Goal: Task Accomplishment & Management: Use online tool/utility

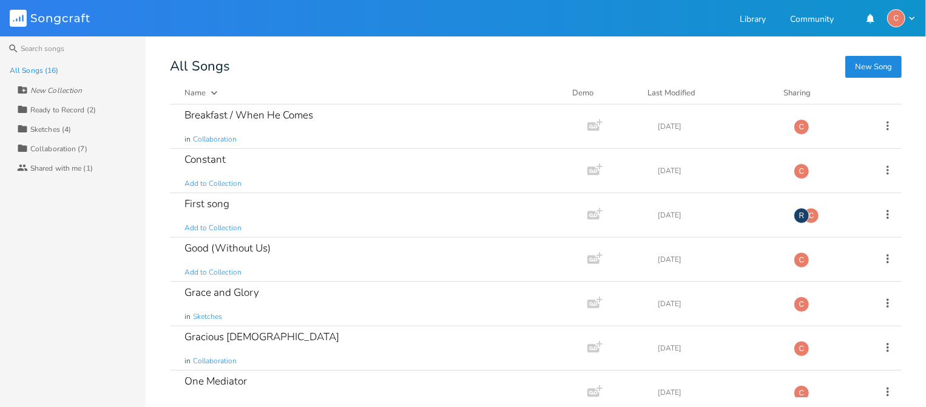
click at [911, 18] on icon "button" at bounding box center [912, 18] width 11 height 11
click at [865, 37] on span "Account Settings" at bounding box center [852, 38] width 56 height 8
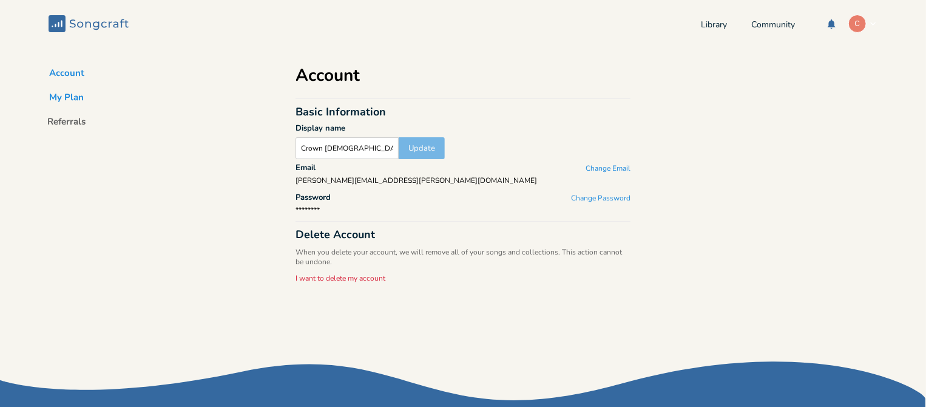
click at [66, 95] on button "My Plan" at bounding box center [67, 99] width 54 height 17
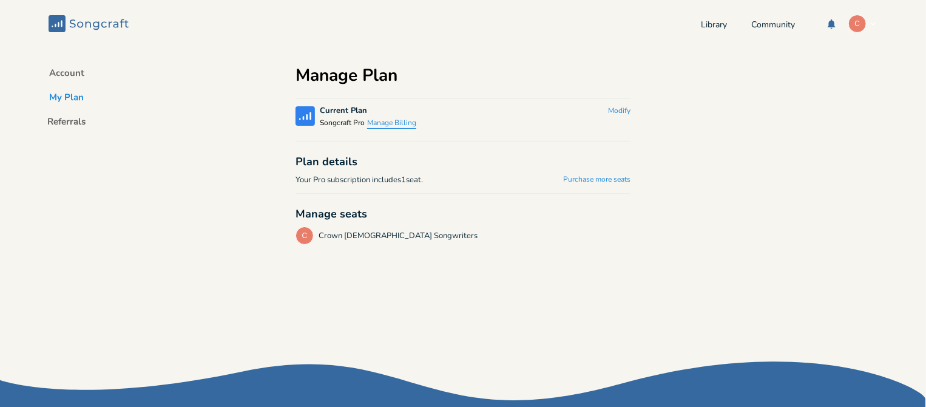
click at [396, 120] on button "Manage Billing" at bounding box center [391, 123] width 49 height 10
click at [706, 26] on link "Library" at bounding box center [714, 26] width 26 height 10
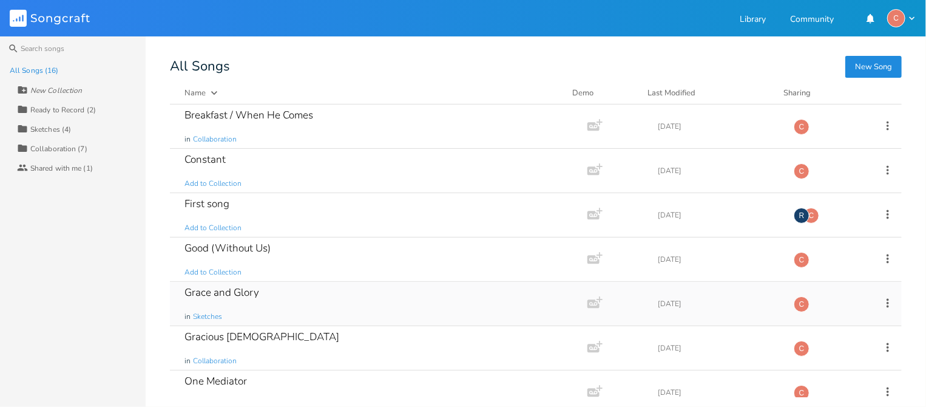
click at [252, 293] on div "Grace and Glory" at bounding box center [221, 292] width 75 height 10
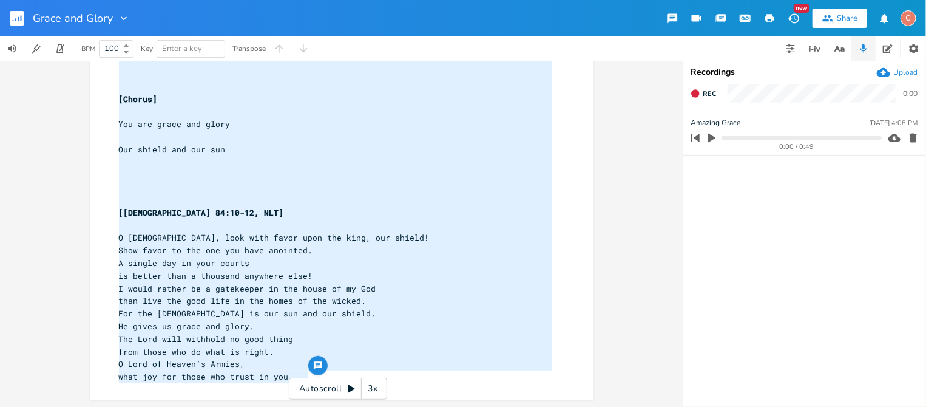
type textarea "And stepped right in the way [Chorus] You are grace and glory Our shield and ou…"
drag, startPoint x: 391, startPoint y: 371, endPoint x: 120, endPoint y: 36, distance: 430.1
click at [117, 33] on div "Grace and Glory New Share C BPM 100 Key Enter a key Transpose And stepped right…" at bounding box center [463, 203] width 926 height 407
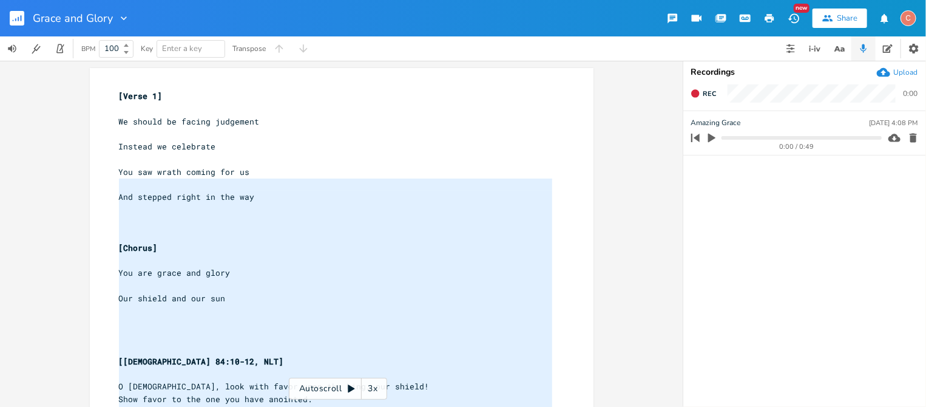
click at [334, 248] on pre "[Chorus]" at bounding box center [336, 247] width 438 height 13
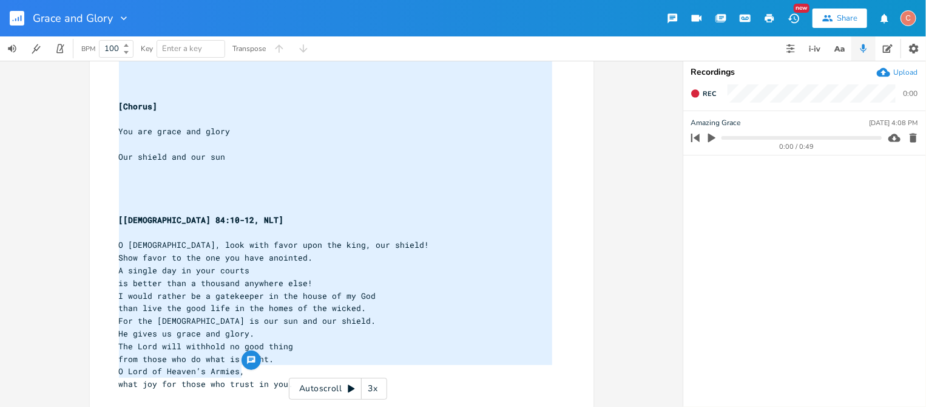
type textarea "[Verse 1] We should be facing judgement Instead we celebrate You saw wrath comi…"
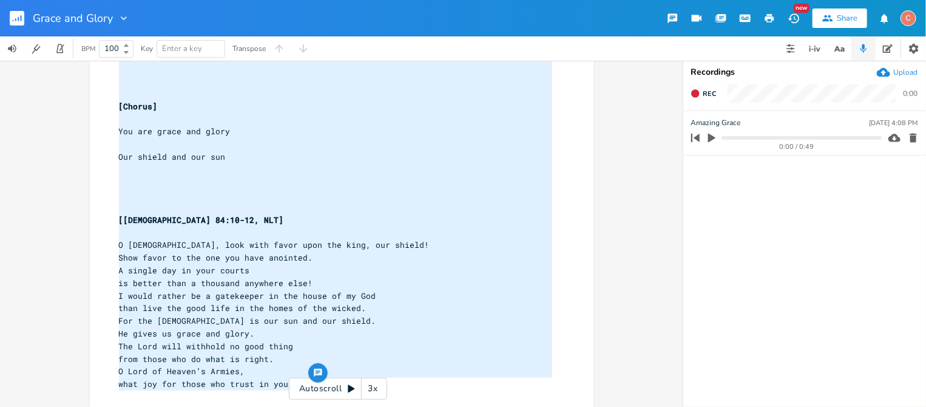
drag, startPoint x: 109, startPoint y: 93, endPoint x: 617, endPoint y: 410, distance: 599.1
click at [617, 406] on html "Grace and Glory New Share C BPM 100 Key Enter a key Transpose [Verse 1] We shou…" at bounding box center [463, 203] width 926 height 407
click at [706, 135] on icon "button" at bounding box center [711, 137] width 11 height 11
click at [708, 137] on icon "button" at bounding box center [711, 137] width 7 height 8
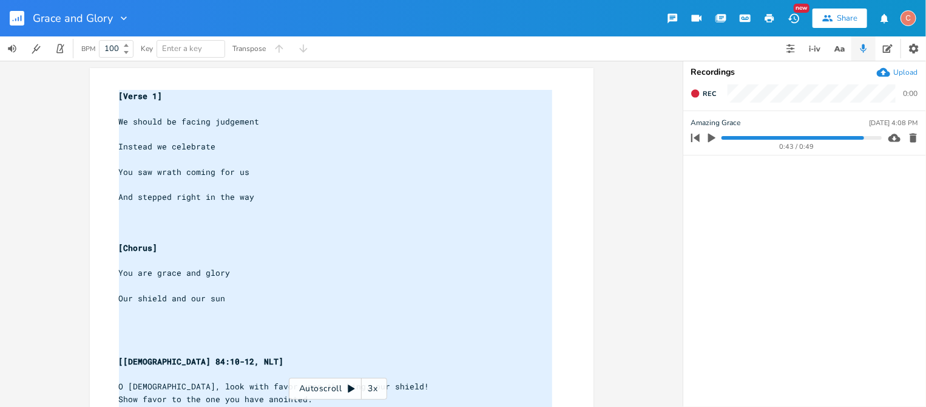
click at [15, 21] on rect "button" at bounding box center [17, 18] width 15 height 15
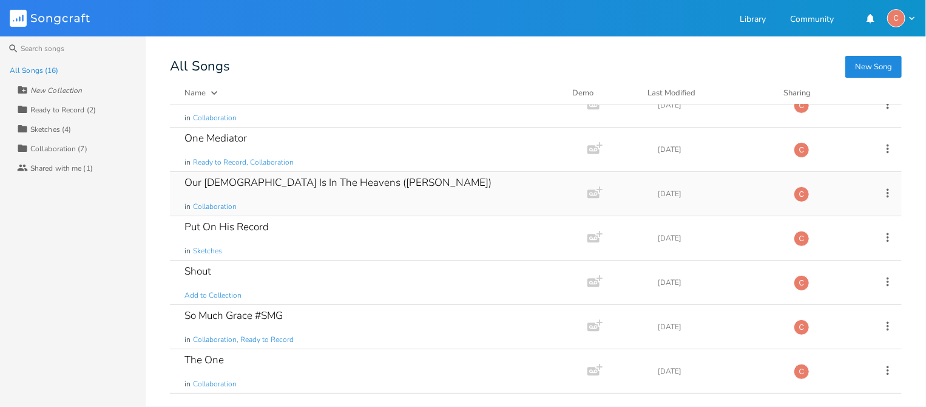
scroll to position [121, 0]
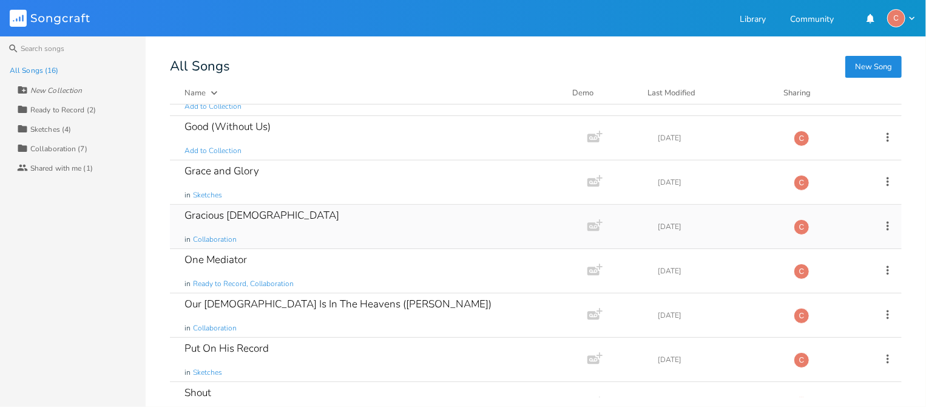
click at [227, 211] on div "Gracious [DEMOGRAPHIC_DATA]" at bounding box center [261, 215] width 155 height 10
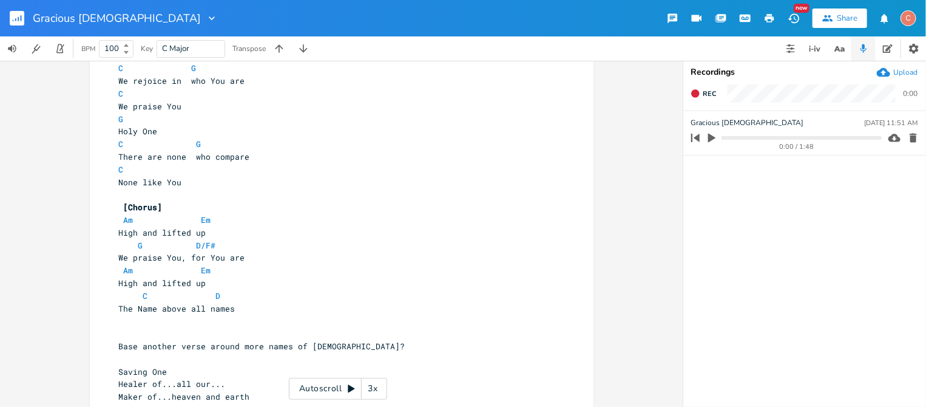
scroll to position [98, 0]
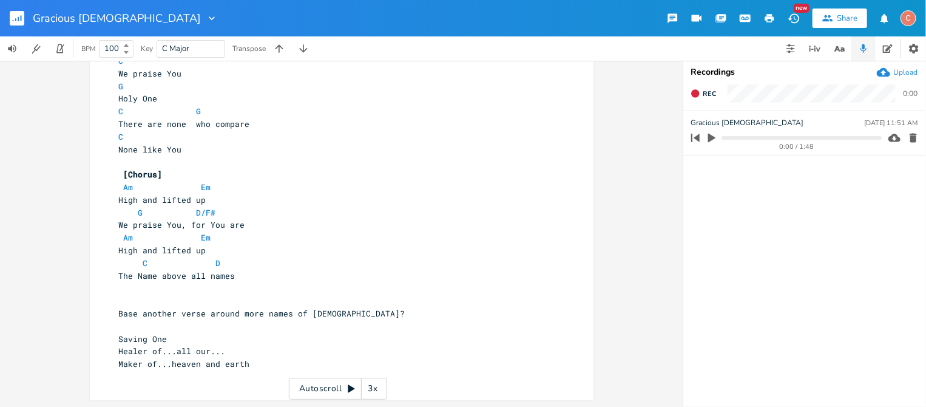
click at [888, 135] on icon "button" at bounding box center [894, 137] width 12 height 8
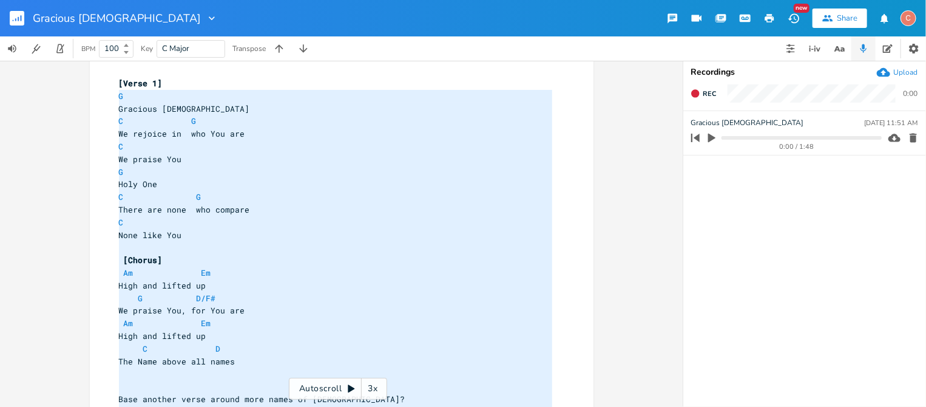
scroll to position [0, 0]
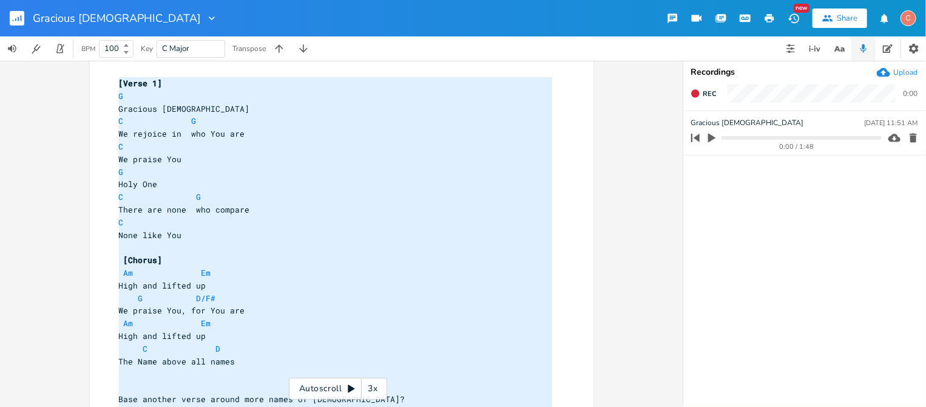
type textarea "[Verse 1] G Gracious [DEMOGRAPHIC_DATA] C G We rejoice in who You are C We prai…"
drag, startPoint x: 252, startPoint y: 369, endPoint x: 109, endPoint y: 82, distance: 321.0
click at [117, 82] on div "[Verse 1] G 4 Gracious [DEMOGRAPHIC_DATA] C G 7 We rejoice in who You are C 3 W…" at bounding box center [336, 272] width 438 height 391
click at [17, 17] on rect "button" at bounding box center [17, 18] width 15 height 15
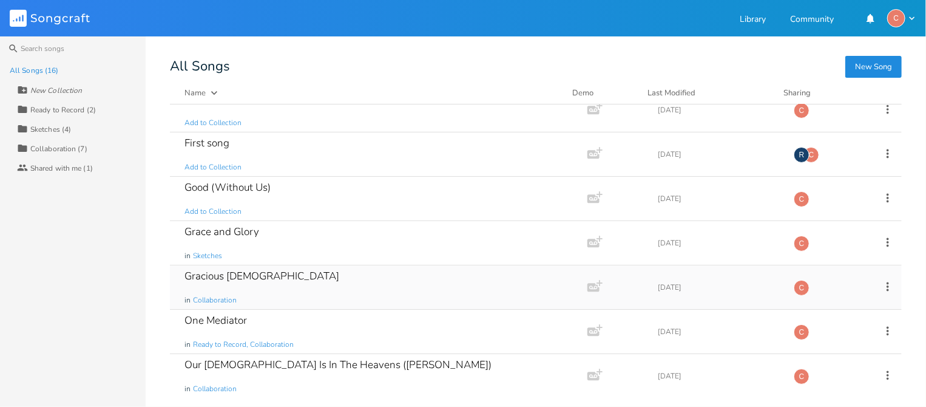
scroll to position [121, 0]
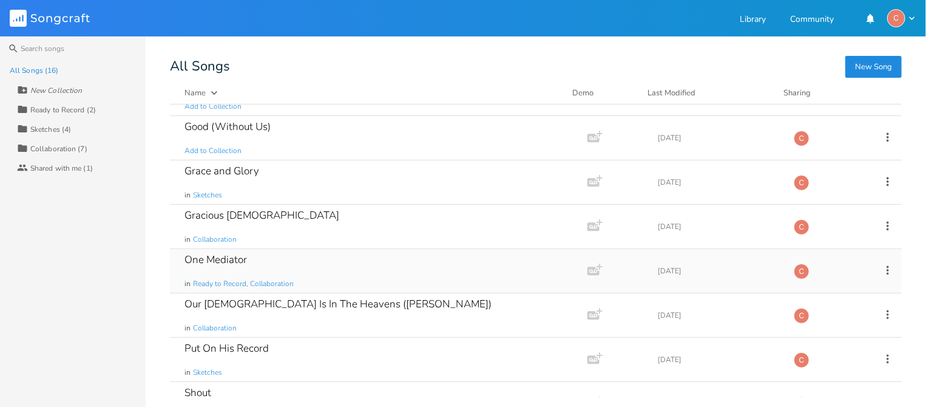
click at [215, 257] on div "One Mediator" at bounding box center [215, 259] width 62 height 10
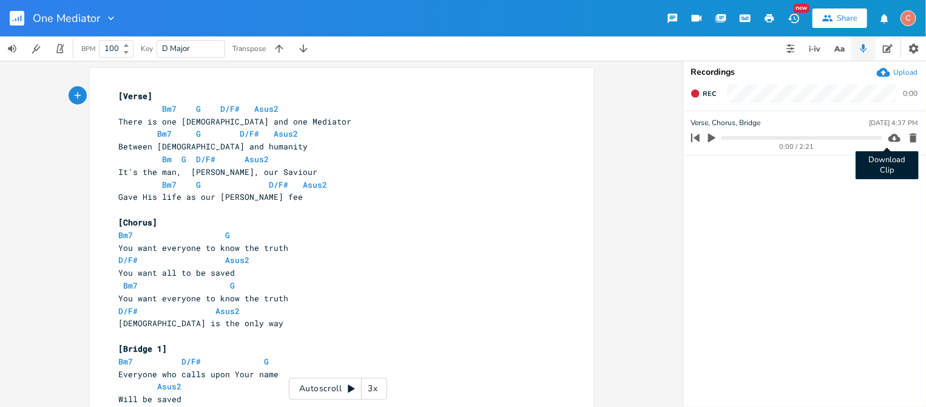
click at [888, 137] on icon "button" at bounding box center [894, 138] width 12 height 12
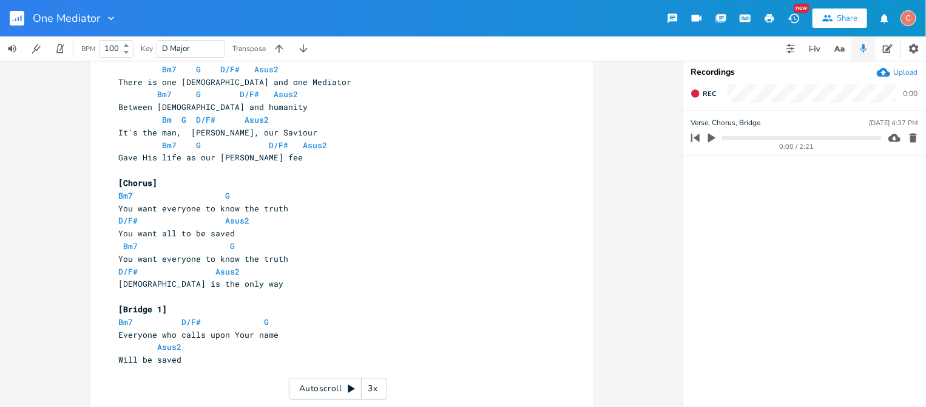
scroll to position [61, 0]
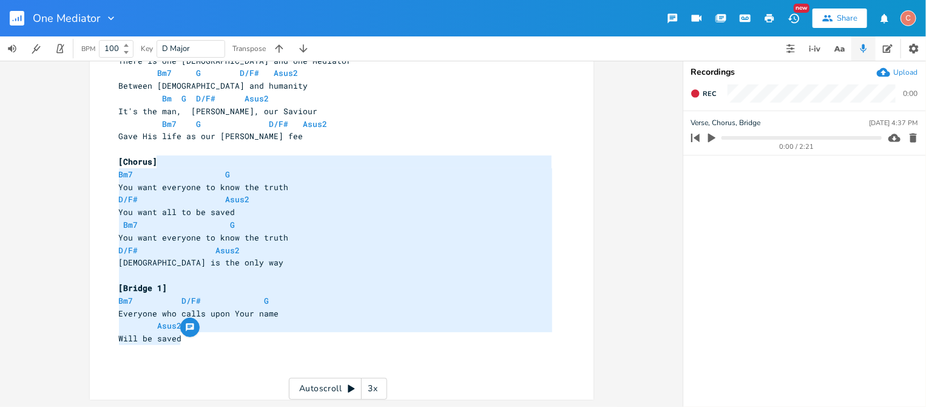
type textarea "G You want everyone to know the truth D/F# Asus2 You want all to be saved Bm7 G…"
drag, startPoint x: 207, startPoint y: 344, endPoint x: 199, endPoint y: 175, distance: 169.5
click at [199, 175] on div "[Verse] Bm7 G D/F# Asus2 10 There is one [DEMOGRAPHIC_DATA] and one Mediator Bm…" at bounding box center [336, 205] width 438 height 353
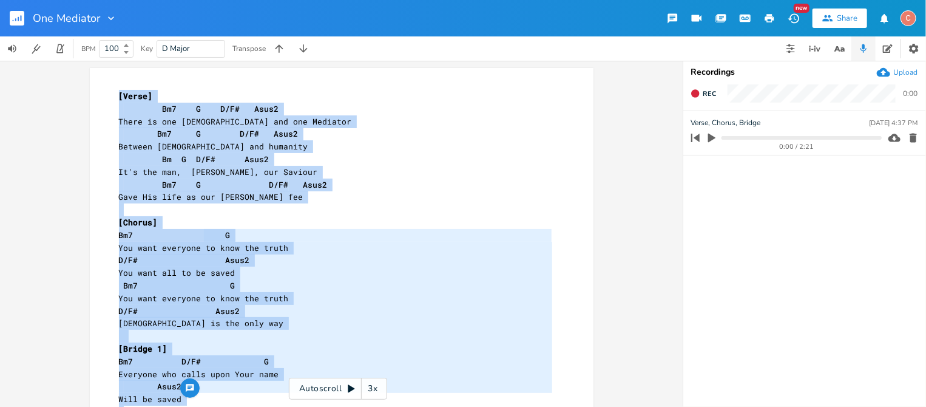
scroll to position [0, 0]
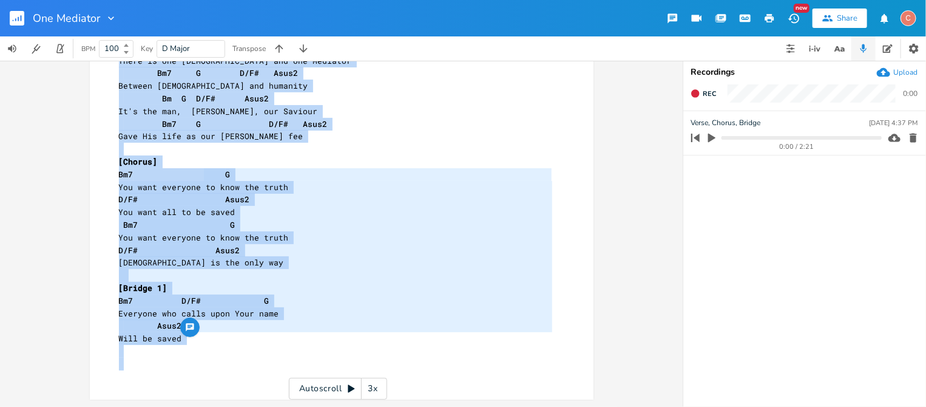
drag, startPoint x: 106, startPoint y: 84, endPoint x: 316, endPoint y: 308, distance: 306.5
click at [339, 406] on html "One Mediator New Share C BPM 100 Key D Major Transpose G You want everyone to k…" at bounding box center [463, 203] width 926 height 407
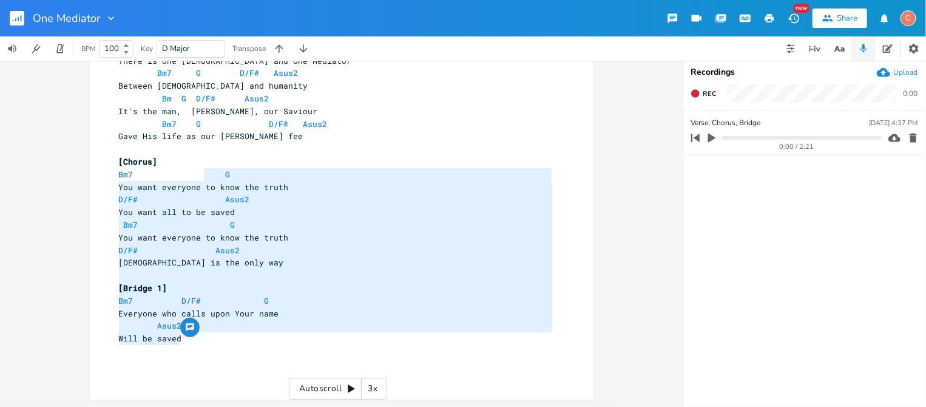
click at [325, 242] on pre "You want everyone to know the truth" at bounding box center [336, 237] width 438 height 13
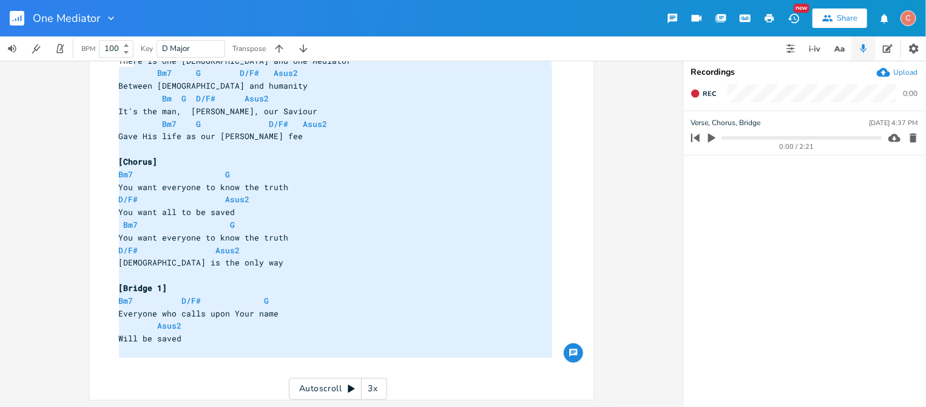
type textarea "There is one [DEMOGRAPHIC_DATA] and one Mediator Bm7 G D/F# Asus2 Between [DEMO…"
drag, startPoint x: 161, startPoint y: 318, endPoint x: 157, endPoint y: 130, distance: 188.2
click at [101, 61] on div "One Mediator New Share C BPM 100 Key D Major Transpose There is one [DEMOGRAPHI…" at bounding box center [463, 203] width 926 height 407
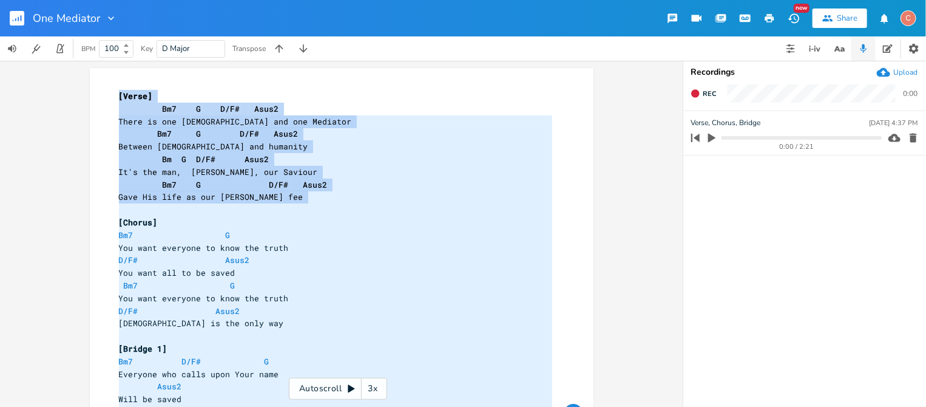
drag, startPoint x: 106, startPoint y: 78, endPoint x: 238, endPoint y: 211, distance: 187.5
click at [238, 211] on div "There is one [DEMOGRAPHIC_DATA] and one Mediator Bm7 G D/F# Asus2 Between [DEMO…" at bounding box center [342, 264] width 504 height 392
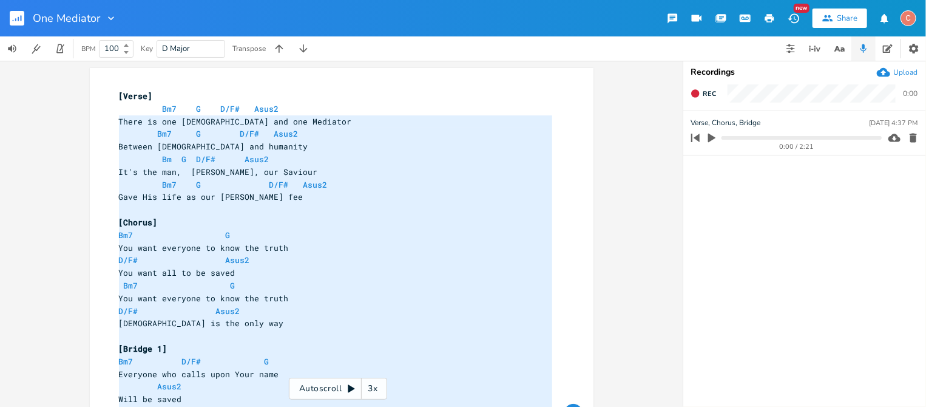
click at [359, 218] on pre "[Chorus]" at bounding box center [336, 222] width 438 height 13
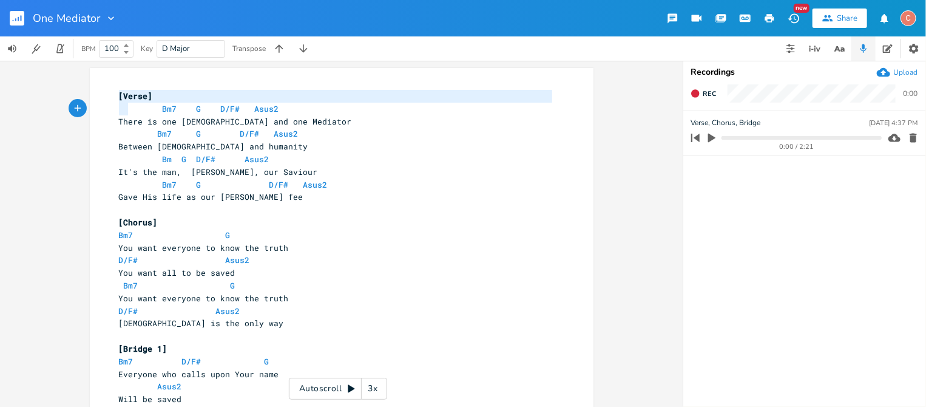
type textarea "[Verse] Bm7 G D/F# Asus2 There is one [DEMOGRAPHIC_DATA] and one Mediator Bm7 G…"
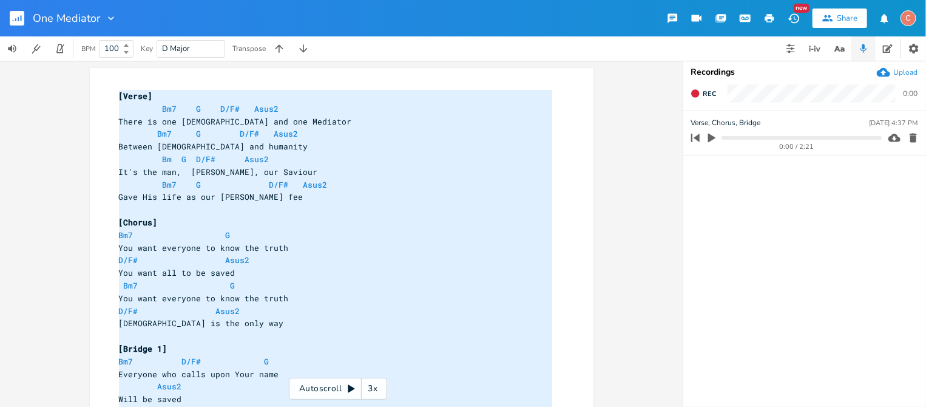
scroll to position [53, 0]
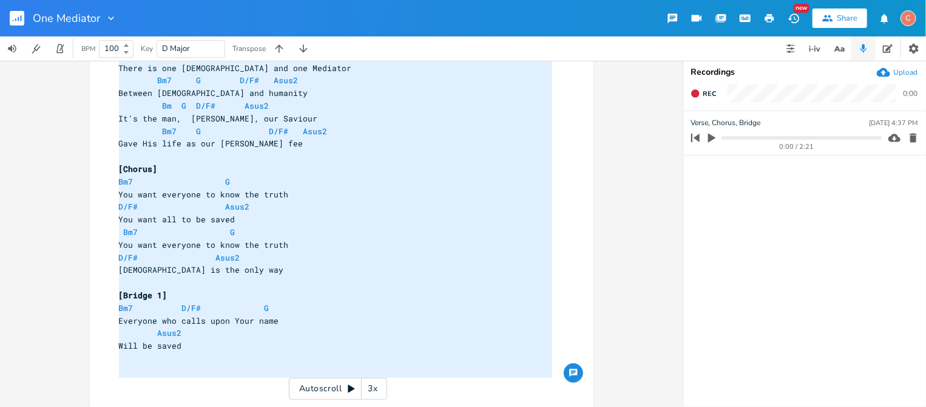
drag, startPoint x: 109, startPoint y: 96, endPoint x: 337, endPoint y: 416, distance: 393.3
click at [337, 406] on html "One Mediator New Share C BPM 100 Key D Major Transpose [Verse] Bm7 G D/F# Asus2…" at bounding box center [463, 203] width 926 height 407
click at [19, 18] on rect "button" at bounding box center [17, 18] width 15 height 15
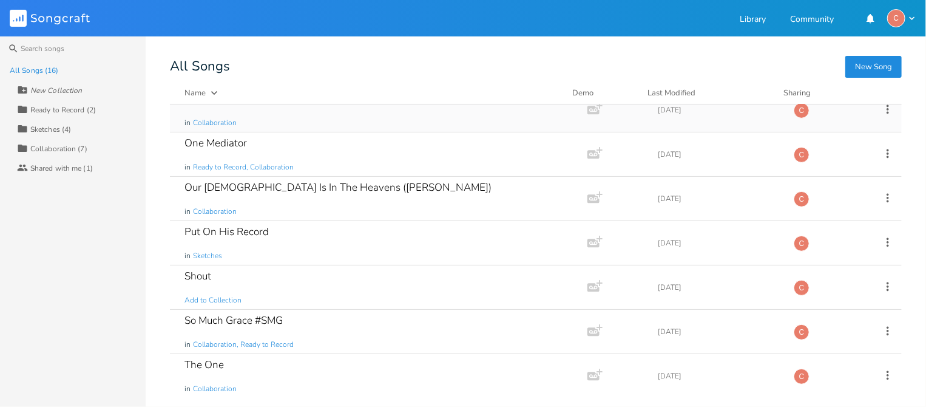
scroll to position [243, 0]
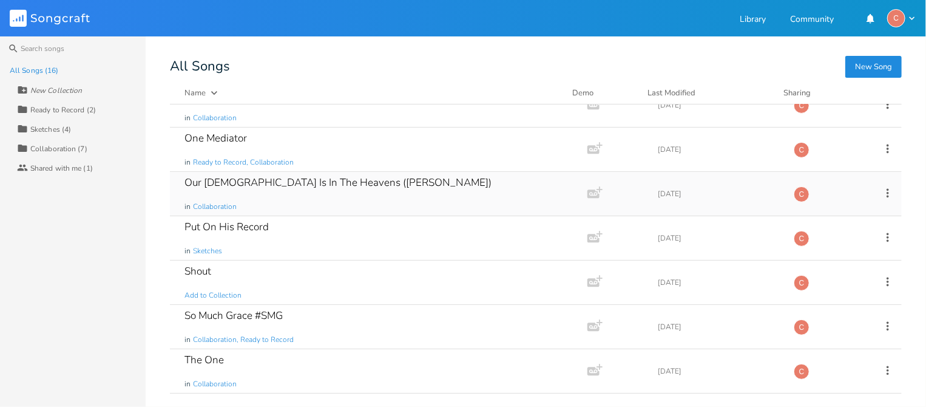
click at [303, 183] on div "Our [DEMOGRAPHIC_DATA] Is In The Heavens ([PERSON_NAME])" at bounding box center [337, 182] width 307 height 10
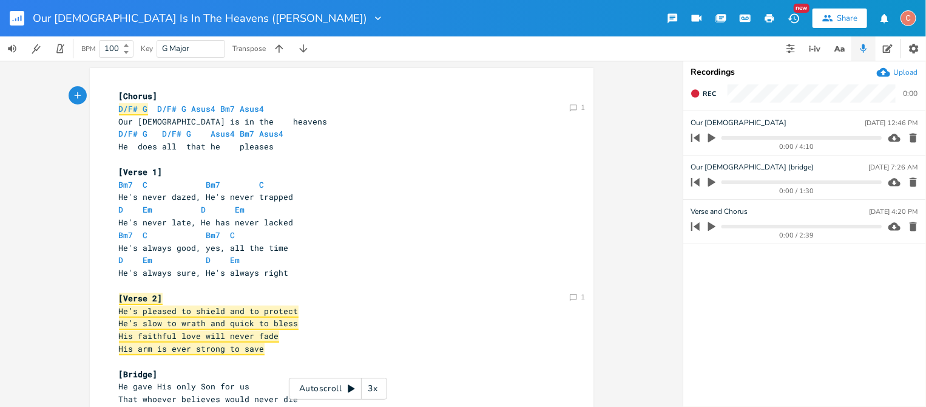
click at [888, 137] on icon "button" at bounding box center [894, 137] width 12 height 8
click at [888, 180] on icon "button" at bounding box center [894, 182] width 12 height 8
click at [888, 224] on icon "button" at bounding box center [894, 226] width 12 height 8
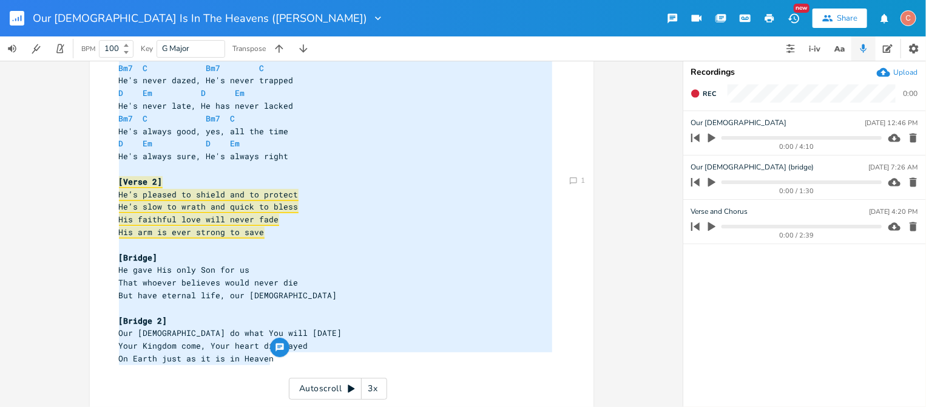
type textarea "[Chorus] D/F# G D/F# G Asus4 Bm7 Asus4 Our [DEMOGRAPHIC_DATA] is in the heavens…"
drag, startPoint x: 112, startPoint y: 96, endPoint x: 311, endPoint y: 366, distance: 335.4
click at [311, 366] on div "[Chorus] D/F# G D/F# G Asus4 Bm7 Asus4 7 Our [DEMOGRAPHIC_DATA] is in the heave…" at bounding box center [336, 181] width 438 height 416
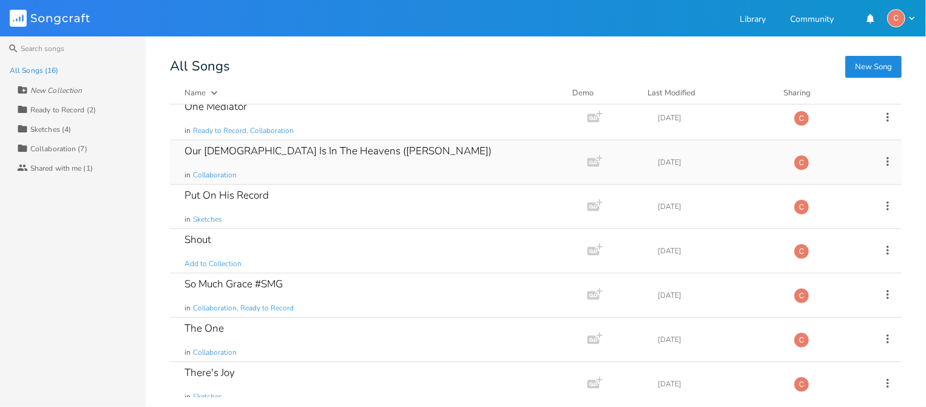
scroll to position [303, 0]
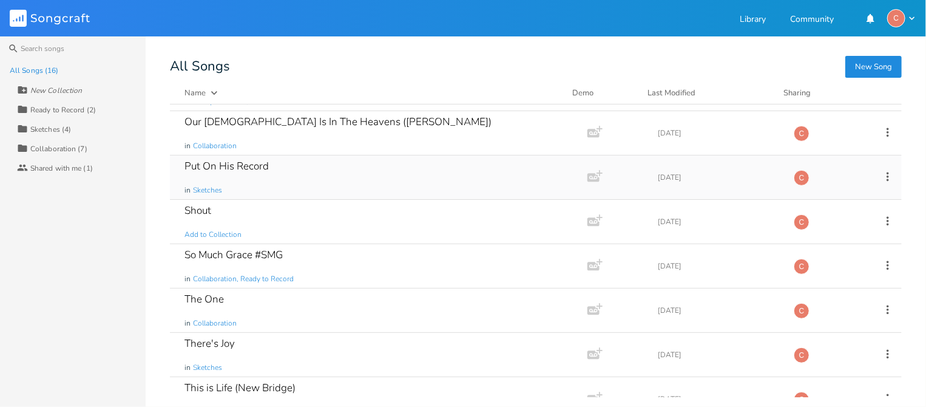
click at [238, 165] on div "Put On His Record" at bounding box center [226, 166] width 84 height 10
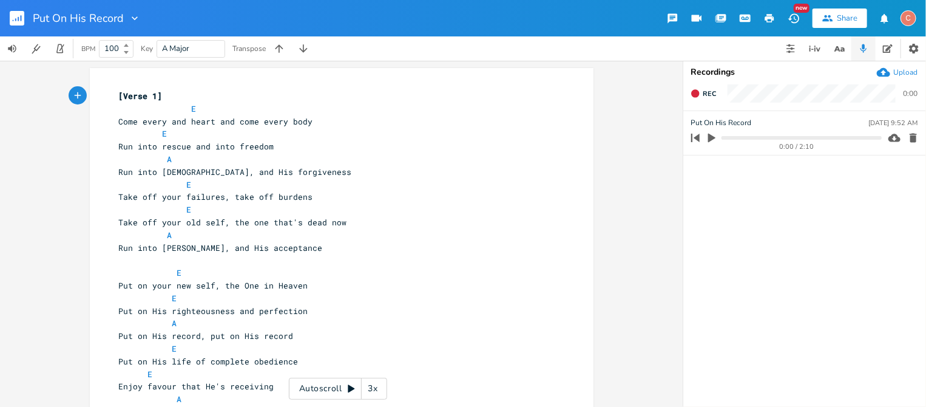
scroll to position [61, 0]
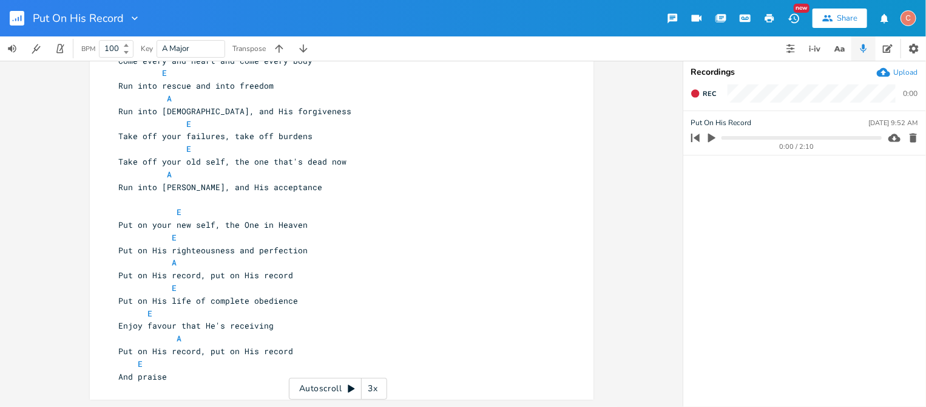
click at [888, 141] on icon "button" at bounding box center [894, 137] width 12 height 8
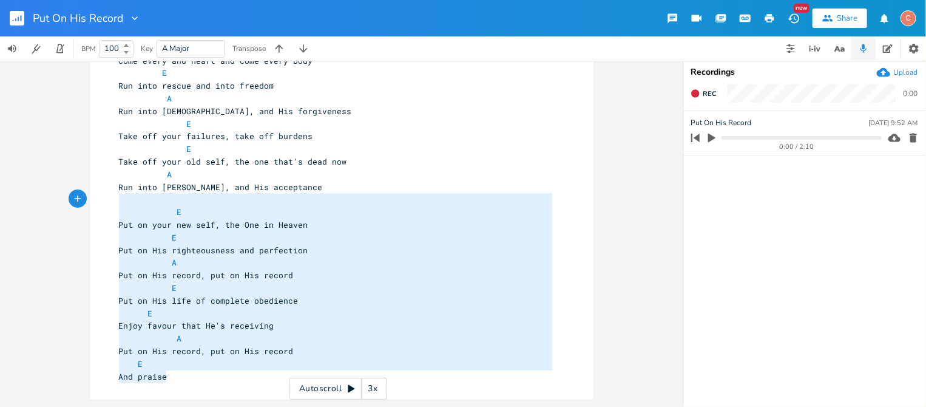
type textarea "[Verse 1] E Come every and heart and come every body E Run into rescue and into…"
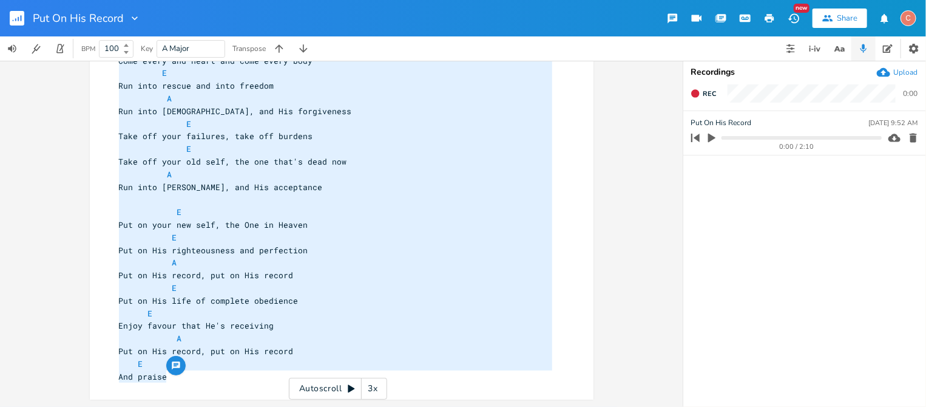
drag, startPoint x: 175, startPoint y: 380, endPoint x: 90, endPoint y: -85, distance: 472.6
click at [90, 0] on html "Put On His Record New Share C BPM 100 Key A Major Transpose [Verse 1] E Come ev…" at bounding box center [463, 203] width 926 height 407
click at [419, 142] on pre "Take off your failures, take off burdens" at bounding box center [336, 136] width 438 height 13
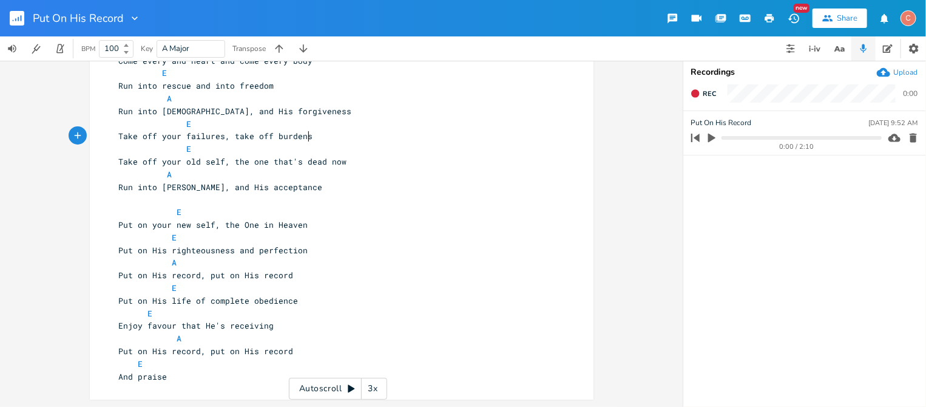
scroll to position [0, 0]
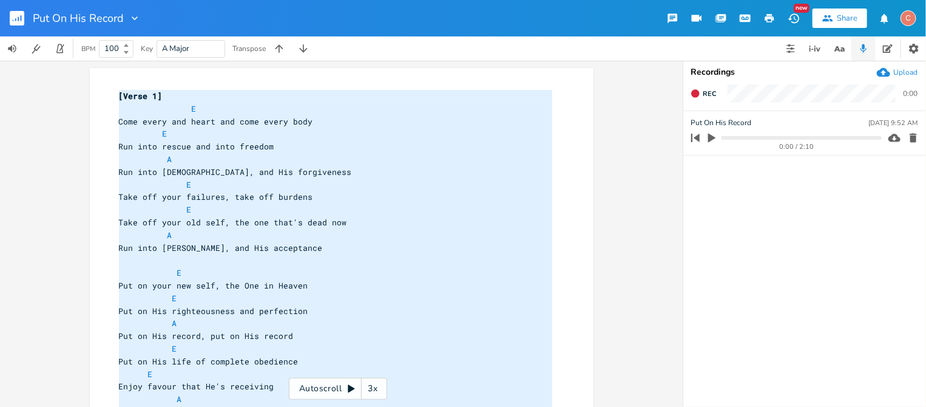
type textarea "[Verse 1] E Come every and heart and come every body E Run into rescue and into…"
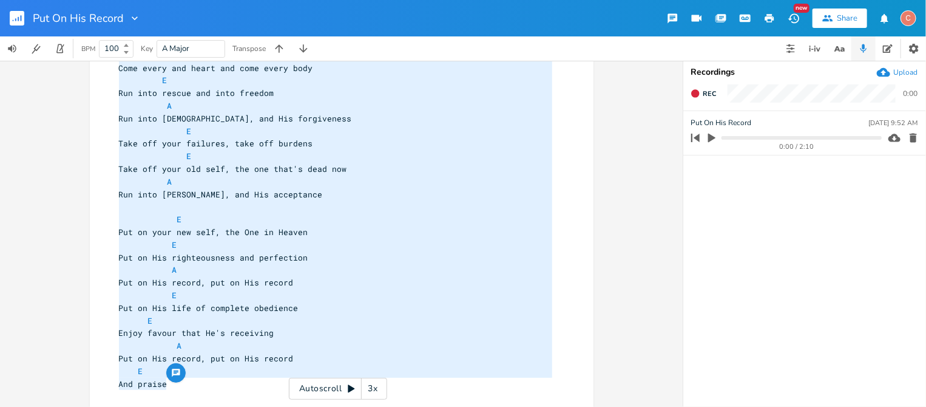
drag, startPoint x: 109, startPoint y: 93, endPoint x: 238, endPoint y: 378, distance: 312.3
click at [238, 378] on div "[Verse 1] E 11 Come every and heart and come every body E 10 Run into rescue an…" at bounding box center [336, 212] width 438 height 353
click at [11, 16] on rect "button" at bounding box center [17, 18] width 15 height 15
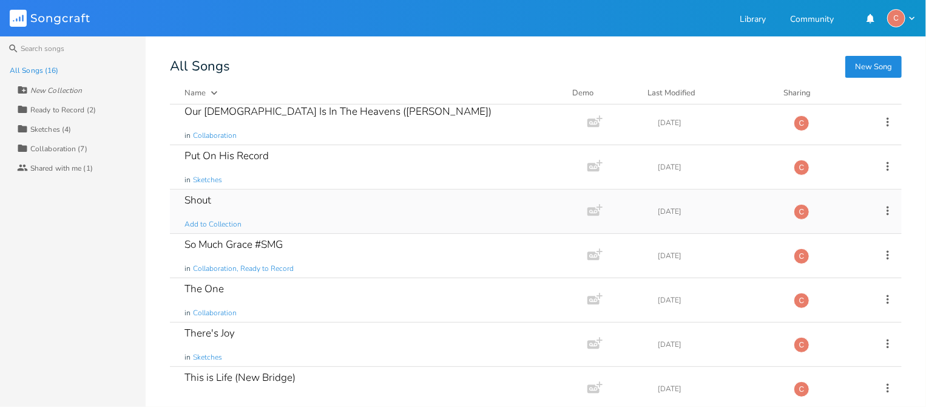
scroll to position [293, 0]
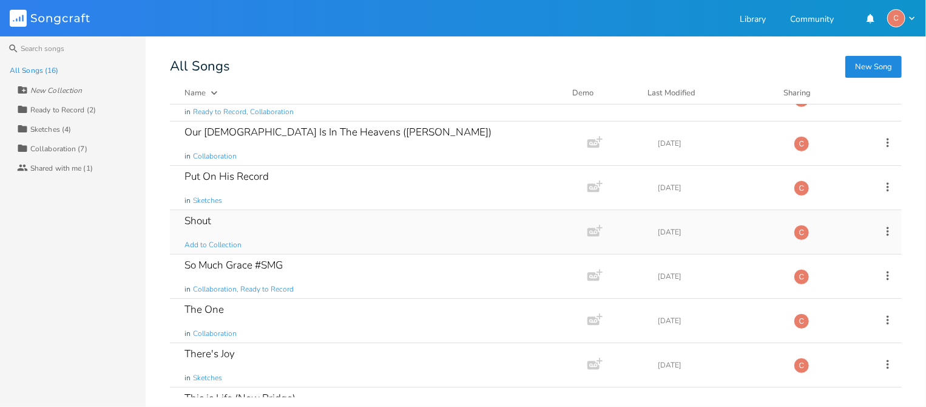
click at [202, 220] on div "Shout" at bounding box center [197, 220] width 27 height 10
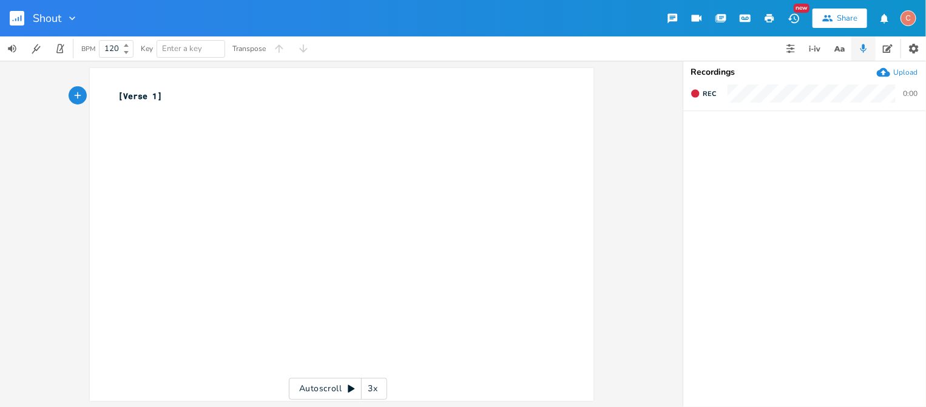
click at [15, 16] on rect "button" at bounding box center [17, 18] width 15 height 15
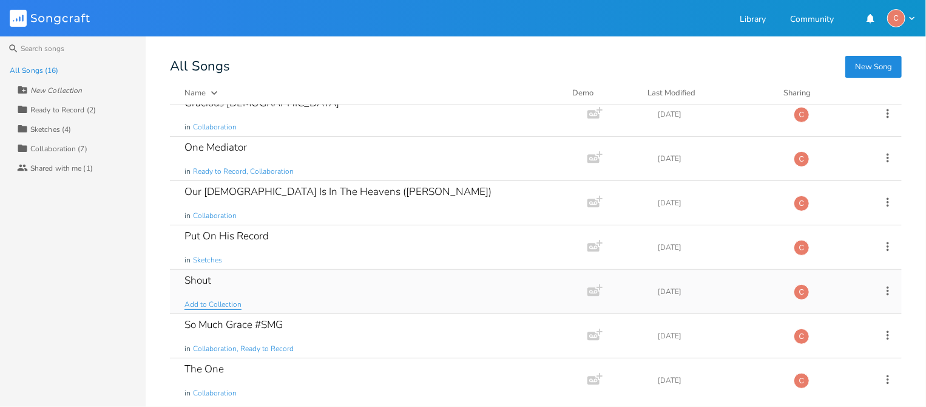
scroll to position [303, 0]
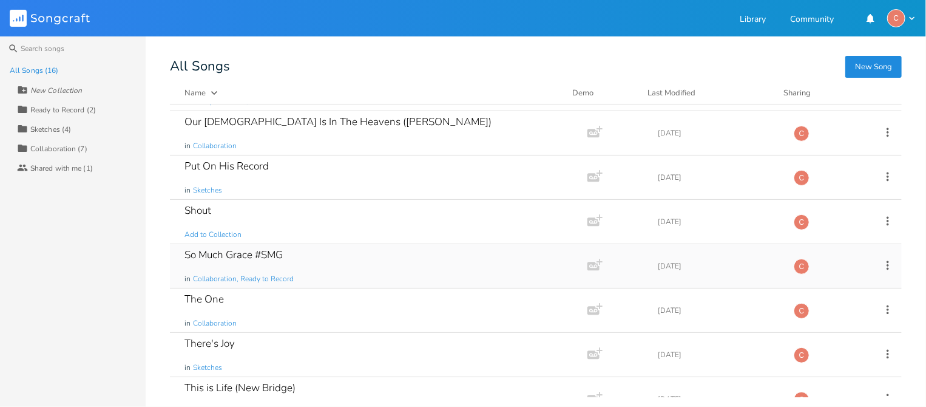
click at [232, 249] on div "So Much Grace #SMG" at bounding box center [233, 254] width 98 height 10
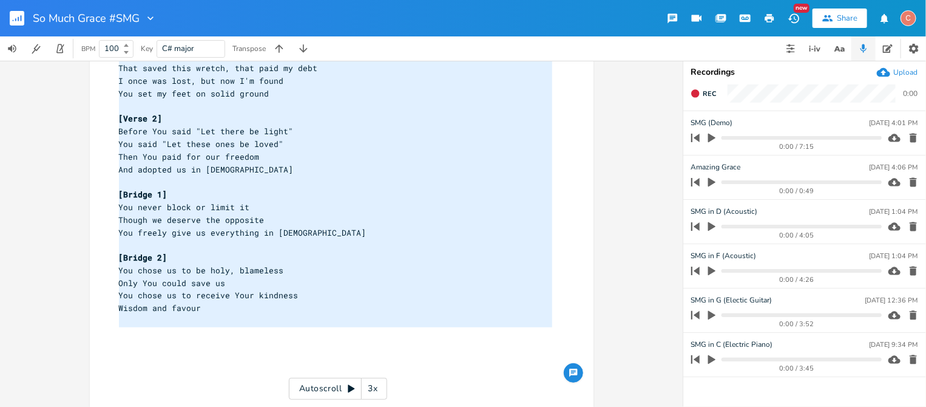
type textarea "[Intro] Bm D So much grace A Em So much grace [Verse 1] So much we can't scratc…"
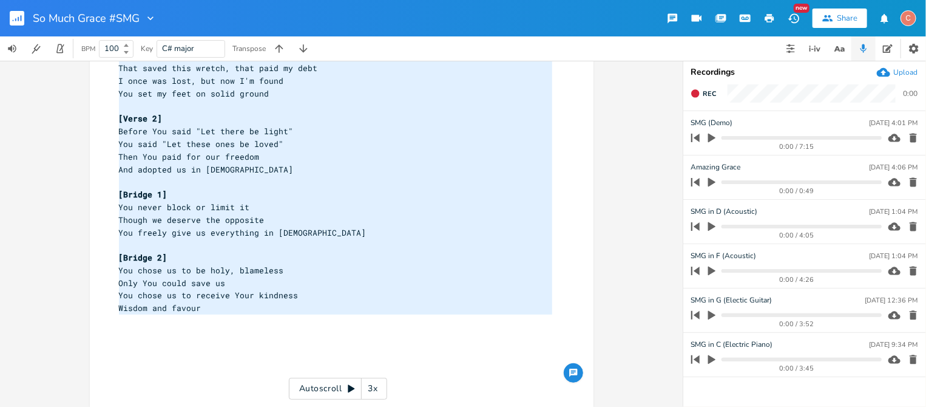
drag, startPoint x: 109, startPoint y: 92, endPoint x: 272, endPoint y: 325, distance: 284.5
click at [272, 325] on div "[Intro] Bm D 3 So much grace A Em 3 So much grace ​ [Verse 1] 8 So much we can'…" at bounding box center [336, 106] width 438 height 568
click at [888, 356] on icon "button" at bounding box center [894, 359] width 12 height 8
click at [888, 314] on icon "button" at bounding box center [894, 315] width 12 height 8
click at [888, 271] on icon "button" at bounding box center [894, 271] width 12 height 12
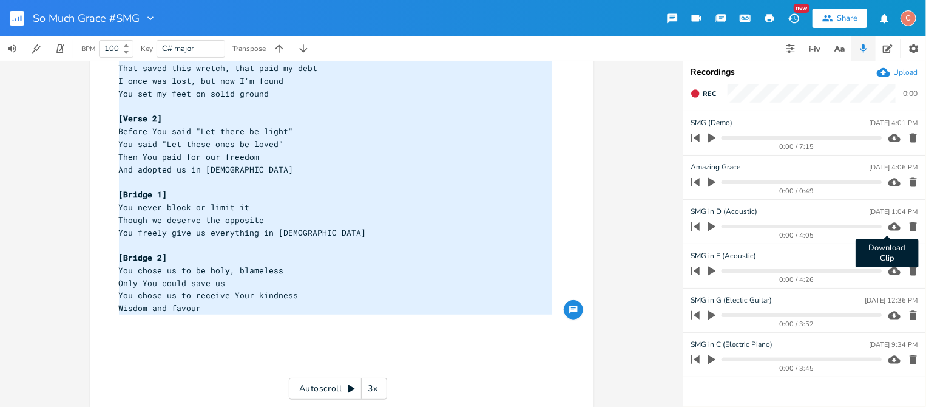
click at [888, 225] on icon "button" at bounding box center [894, 226] width 12 height 8
click at [888, 181] on icon "button" at bounding box center [894, 182] width 12 height 8
click at [888, 134] on icon "button" at bounding box center [894, 138] width 12 height 12
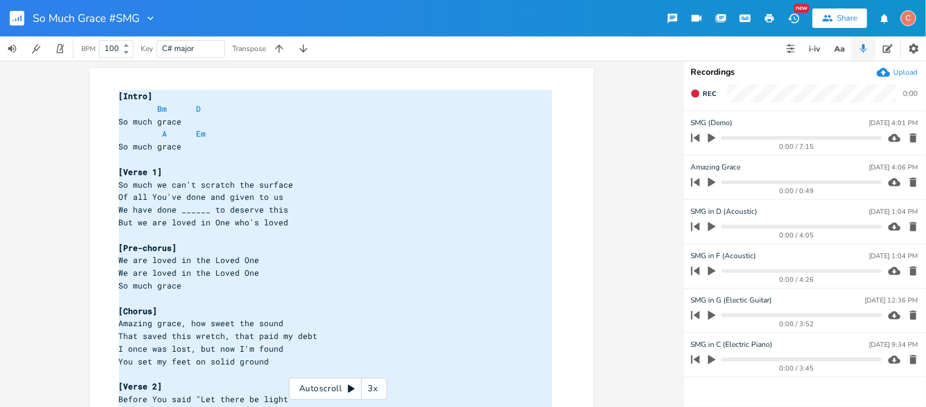
click at [18, 14] on rect "button" at bounding box center [17, 18] width 15 height 15
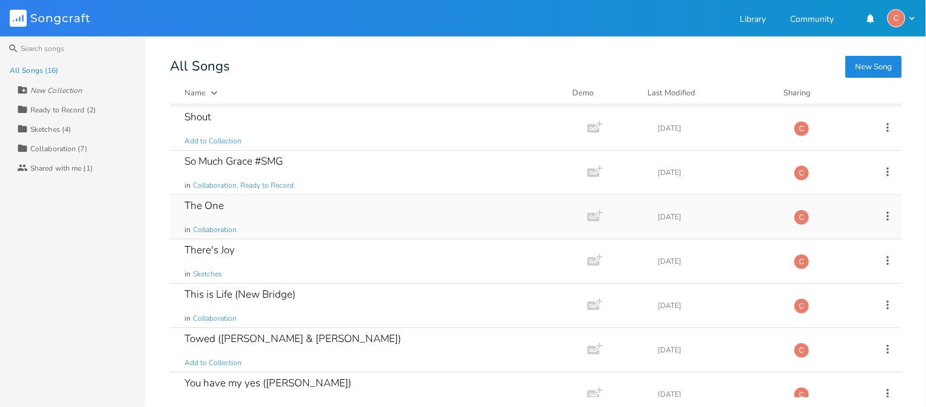
scroll to position [414, 0]
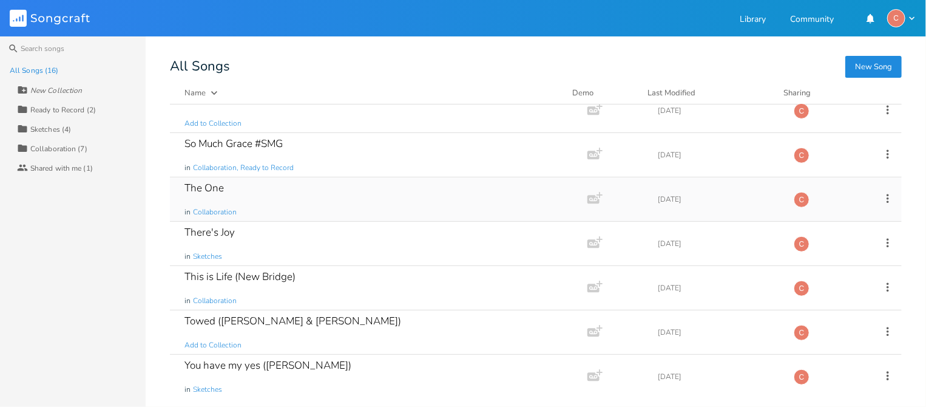
click at [212, 187] on div "The One" at bounding box center [203, 188] width 39 height 10
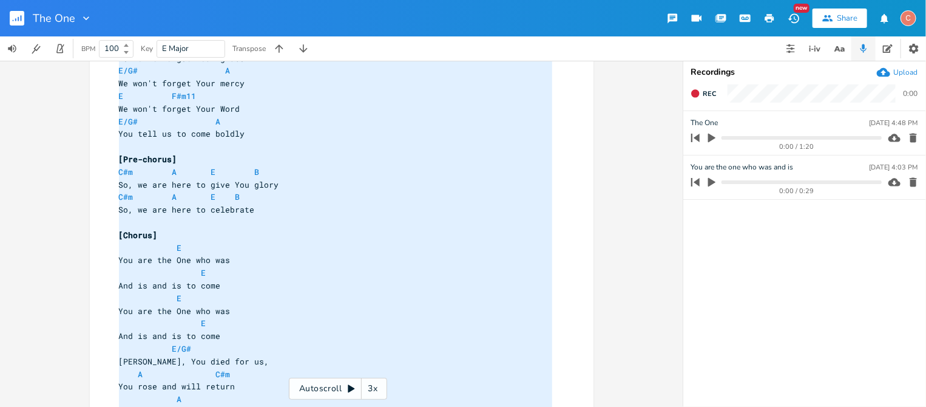
type textarea "[Verse 1] E F#11 We won't forget Your grace E/G# A We won't forget Your mercy E…"
drag, startPoint x: 269, startPoint y: 342, endPoint x: 153, endPoint y: 42, distance: 321.6
click at [131, 14] on div "The One New Share C BPM 100 Key E Major Transpose Comment 1 x [Verse 1] E F#11 …" at bounding box center [463, 203] width 926 height 407
click at [371, 213] on pre "So, we are here to celebrate" at bounding box center [336, 209] width 438 height 13
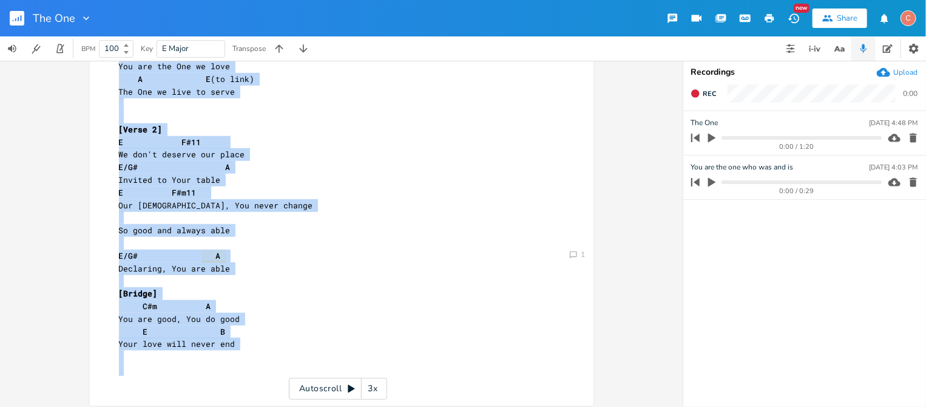
drag, startPoint x: 107, startPoint y: 89, endPoint x: 380, endPoint y: 371, distance: 392.6
click at [390, 406] on html "The One New Share C BPM 100 Key E Major Transpose Comment 1 x [Verse 1] E F#11 …" at bounding box center [463, 203] width 926 height 407
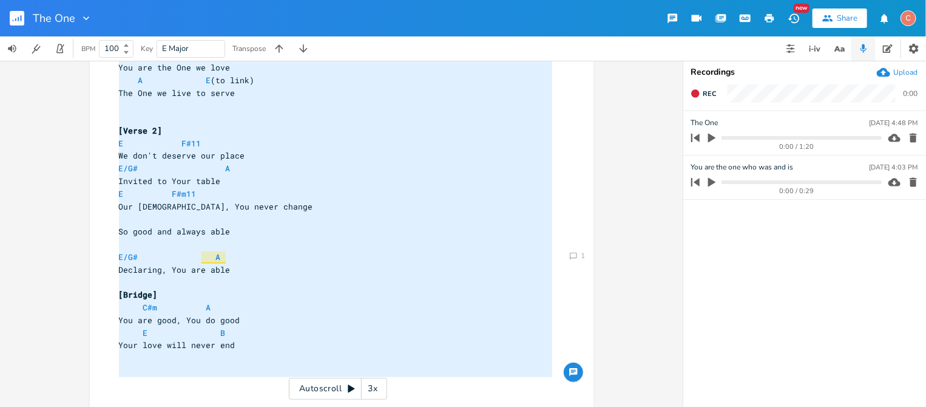
type textarea "[Verse 1] E F#11 We won't forget Your grace E/G# A We won't forget Your mercy E…"
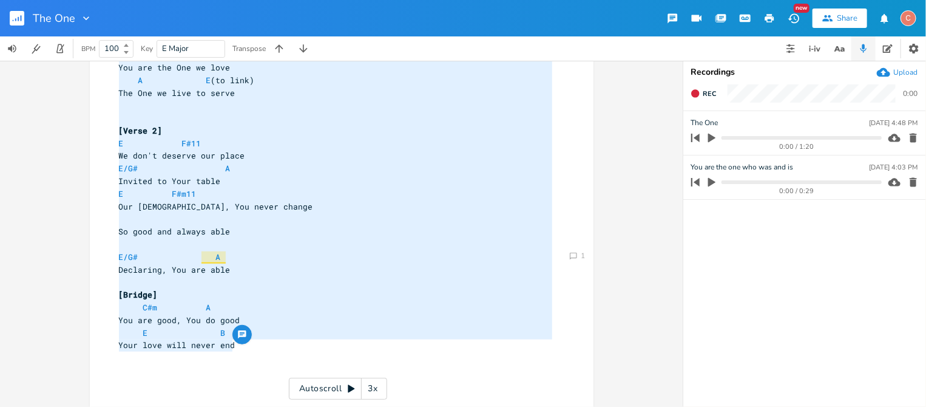
drag, startPoint x: 109, startPoint y: 95, endPoint x: 308, endPoint y: 348, distance: 321.9
click at [308, 348] on div "[Verse 1] E F#11 6 We won't forget Your grace E/G# A 7 We won't forget Your mer…" at bounding box center [336, 36] width 438 height 707
click at [888, 137] on icon "button" at bounding box center [894, 137] width 12 height 8
click at [888, 181] on icon "button" at bounding box center [894, 182] width 12 height 12
click at [14, 16] on rect "button" at bounding box center [17, 18] width 15 height 15
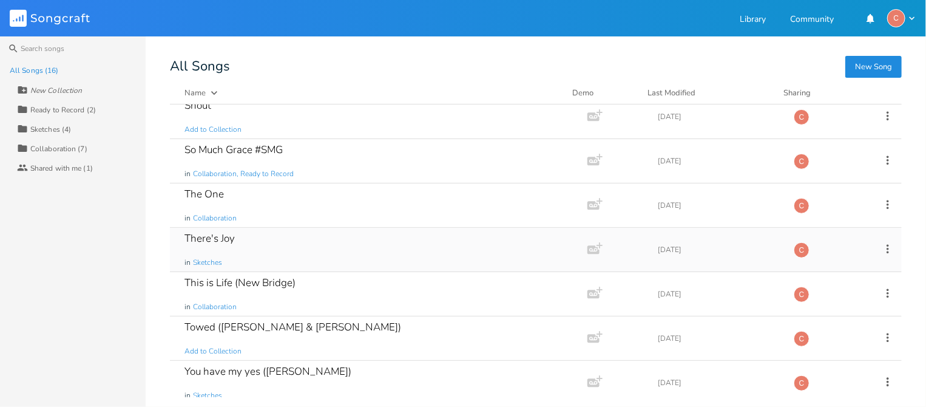
scroll to position [414, 0]
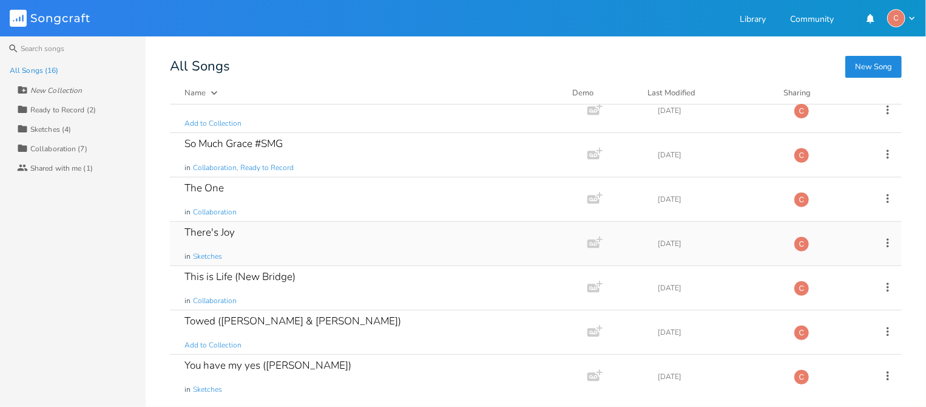
click at [220, 230] on div "There's Joy" at bounding box center [209, 232] width 50 height 10
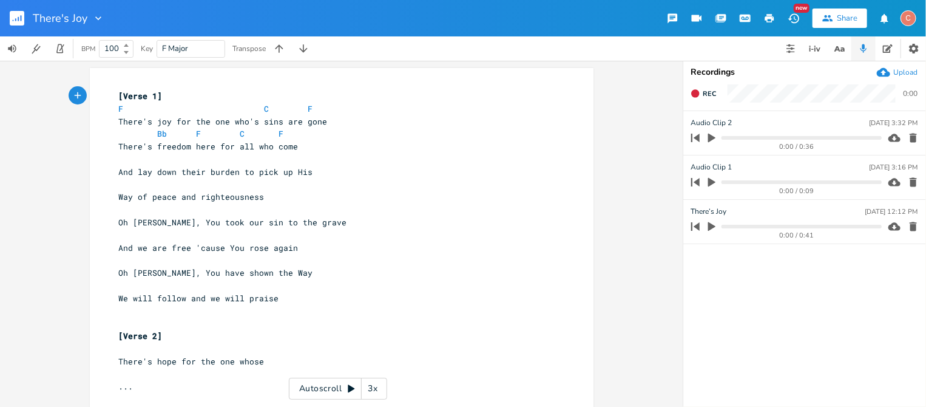
click at [26, 13] on button "button" at bounding box center [22, 18] width 24 height 29
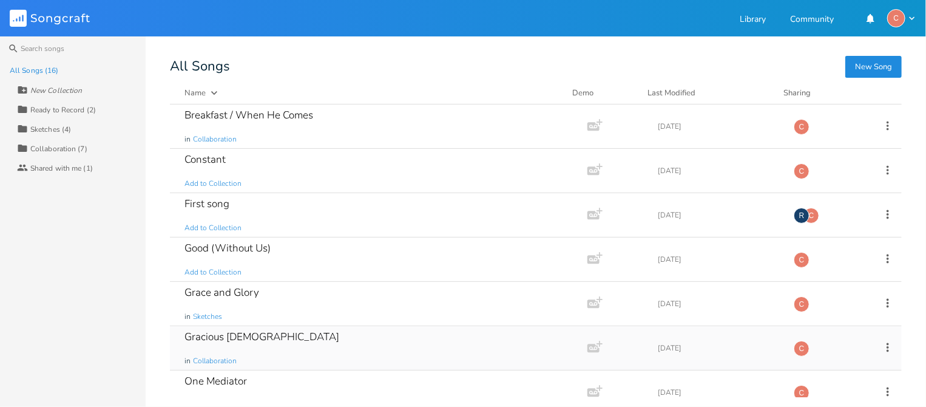
scroll to position [414, 0]
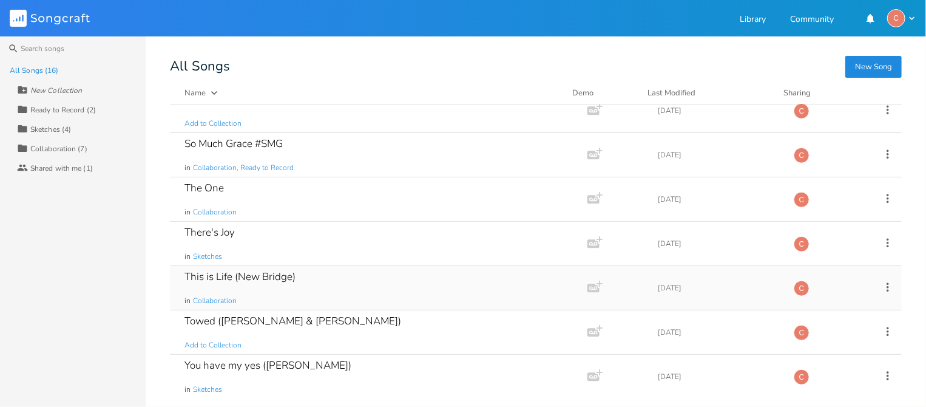
click at [235, 281] on div "This is Life (New Bridge)" at bounding box center [239, 276] width 111 height 10
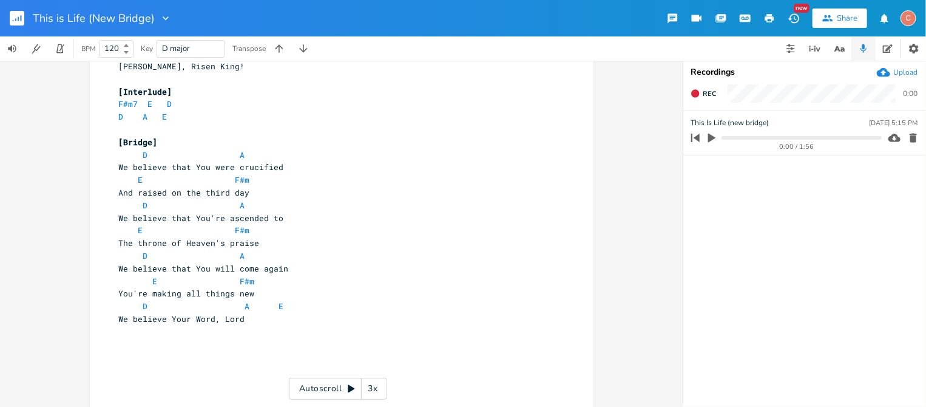
scroll to position [666, 0]
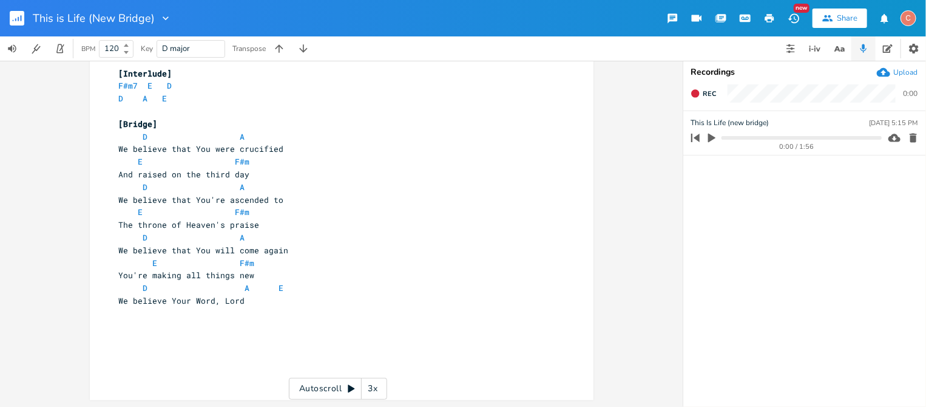
click at [15, 15] on rect "button" at bounding box center [17, 18] width 15 height 15
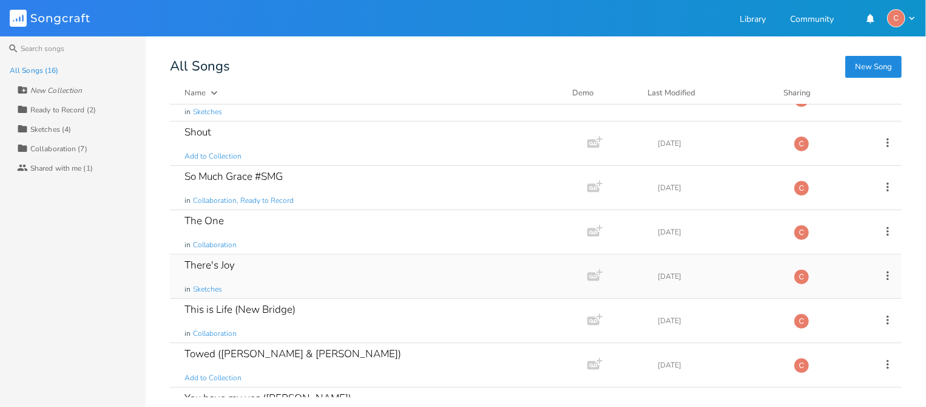
scroll to position [414, 0]
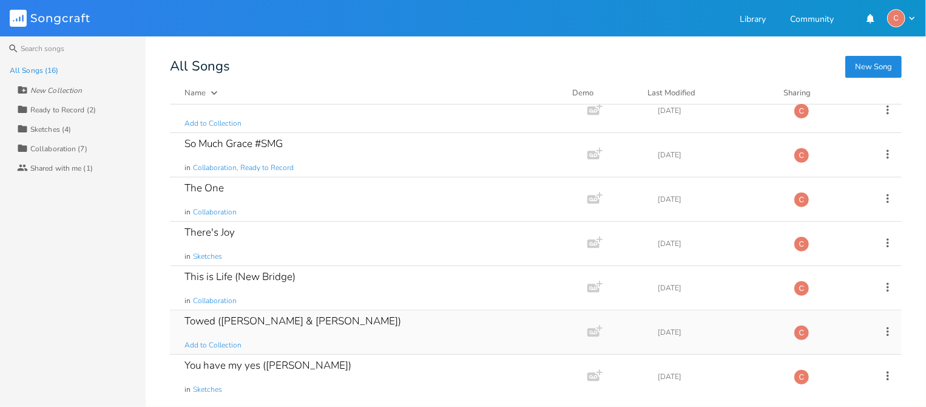
click at [211, 322] on div "Towed ([PERSON_NAME] & [PERSON_NAME])" at bounding box center [292, 321] width 217 height 10
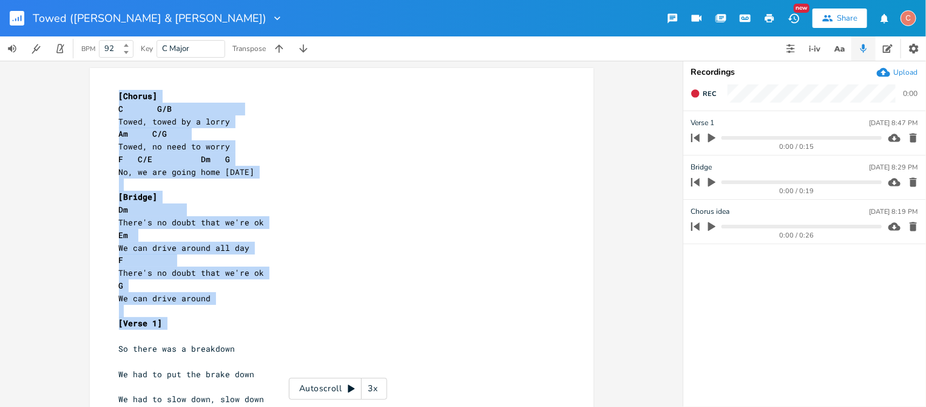
drag, startPoint x: 107, startPoint y: 95, endPoint x: 359, endPoint y: 337, distance: 349.3
click at [362, 339] on div "xxxxxxxxxx [Chorus] C G/B 6 Towed, towed by a lorry Am C/G 6 Towed, no need to …" at bounding box center [342, 352] width 504 height 569
click at [305, 145] on pre "Towed, no need to worry" at bounding box center [336, 146] width 438 height 13
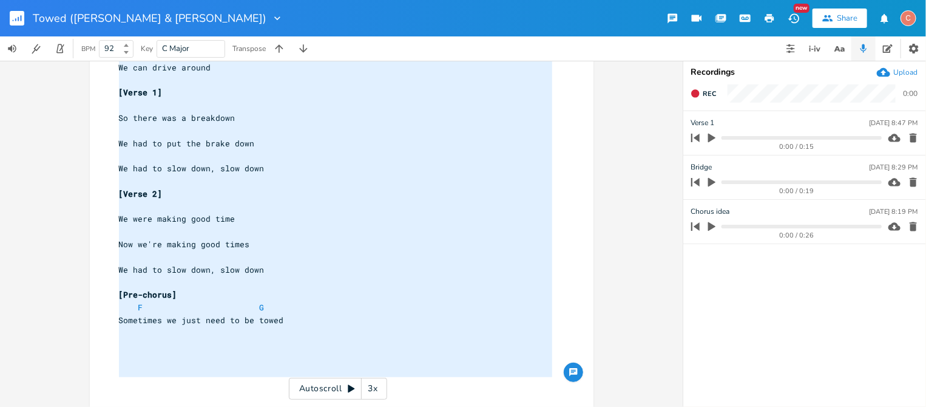
type textarea "[Chorus] C G/B Towed, towed by a lorry Am C/G Towed, no need to worry F C/E Dm …"
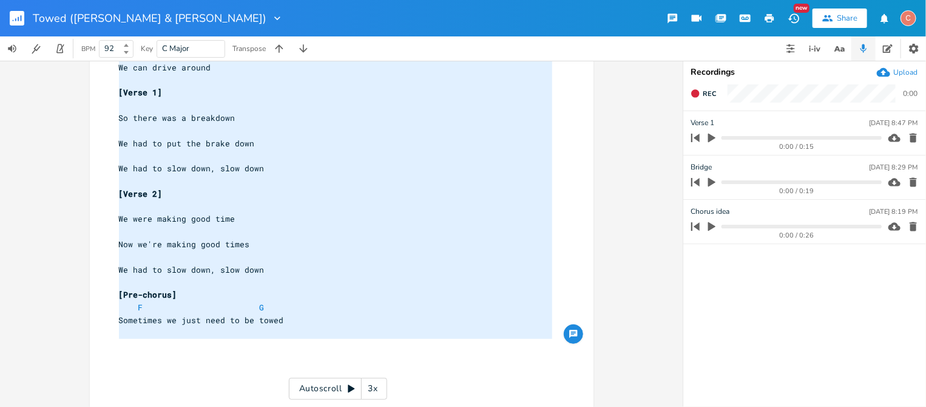
drag, startPoint x: 112, startPoint y: 89, endPoint x: 347, endPoint y: 339, distance: 343.4
click at [347, 339] on div "x [Chorus] C G/B 6 Towed, towed by a lorry Am C/G 6 Towed, no need to worry F C…" at bounding box center [336, 124] width 438 height 535
click at [888, 137] on icon "button" at bounding box center [894, 138] width 12 height 12
click at [888, 181] on icon "button" at bounding box center [894, 182] width 12 height 12
click at [888, 227] on icon "button" at bounding box center [894, 226] width 12 height 8
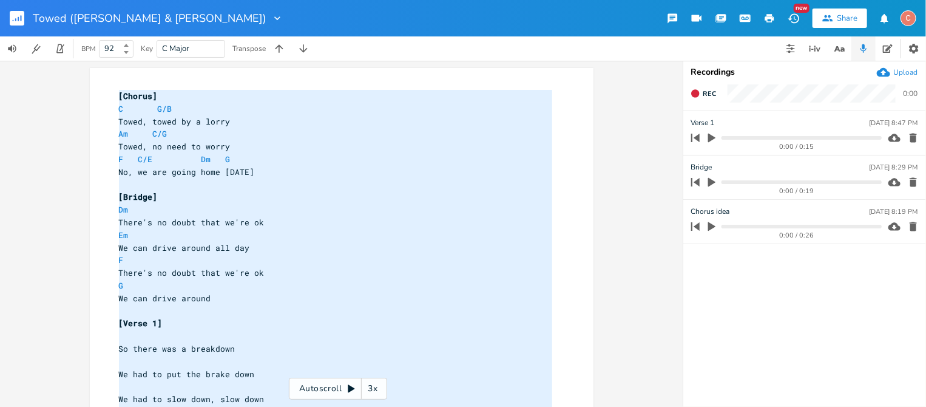
click at [18, 24] on rect "button" at bounding box center [17, 18] width 15 height 15
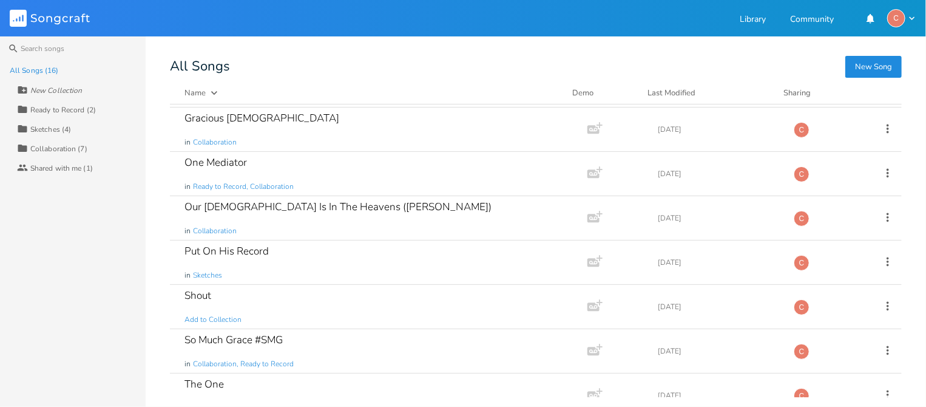
scroll to position [414, 0]
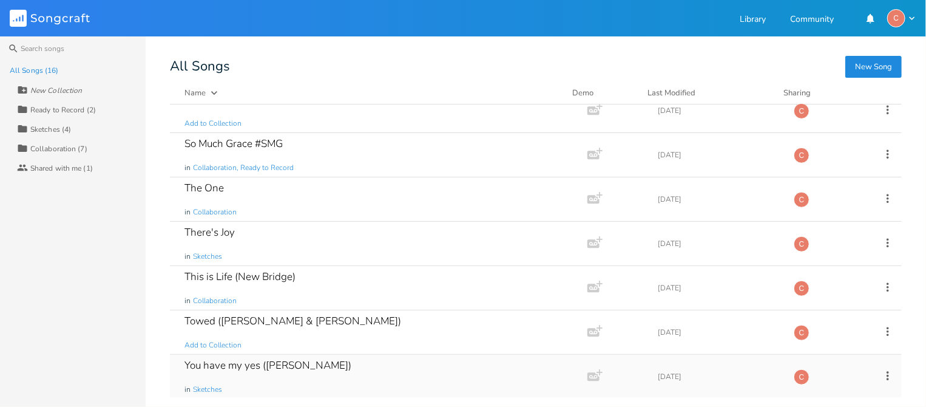
click at [234, 362] on div "You have my yes ([PERSON_NAME])" at bounding box center [267, 365] width 167 height 10
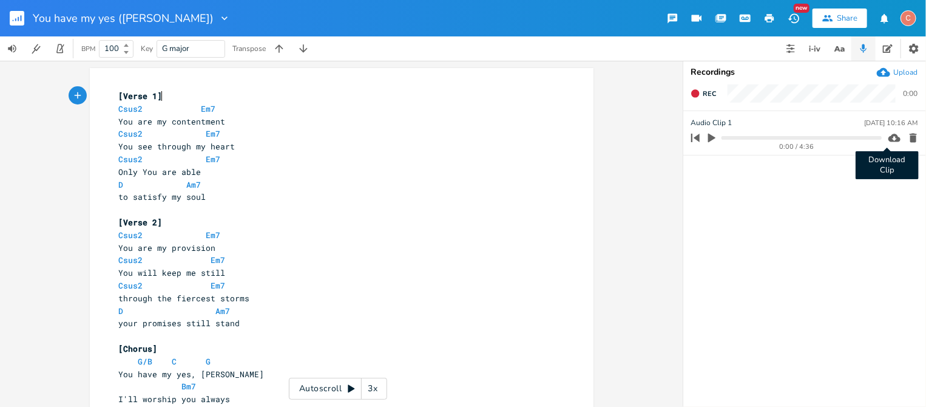
click at [888, 136] on icon "button" at bounding box center [894, 138] width 12 height 12
drag, startPoint x: 130, startPoint y: 106, endPoint x: 249, endPoint y: 325, distance: 249.0
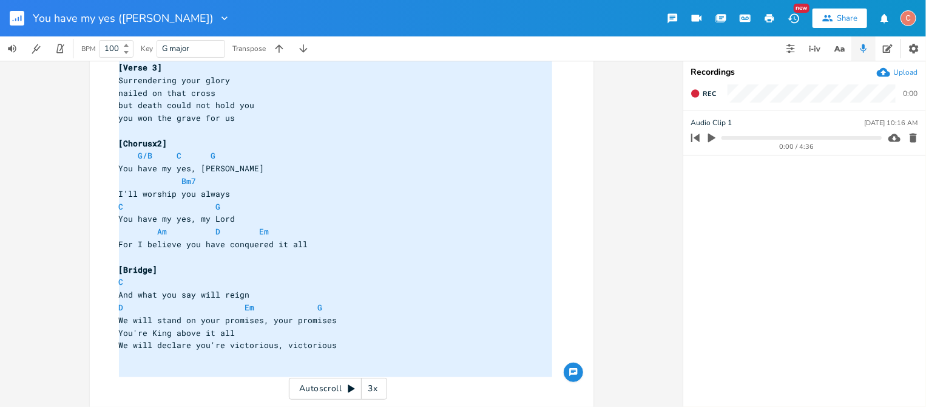
type textarea "[Verse 1] Csus2 Em7 You are my contentment Csus2 Em7 You see through my heart C…"
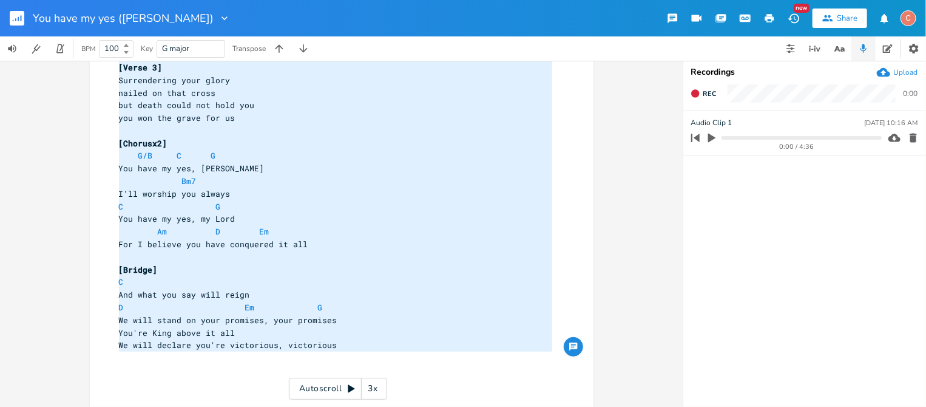
drag, startPoint x: 112, startPoint y: 92, endPoint x: 356, endPoint y: 356, distance: 360.3
click at [356, 356] on div "[Verse 1] Csus2 Em7 6 You are my contentment Csus2 Em7 5 You see through my hea…" at bounding box center [336, 36] width 438 height 707
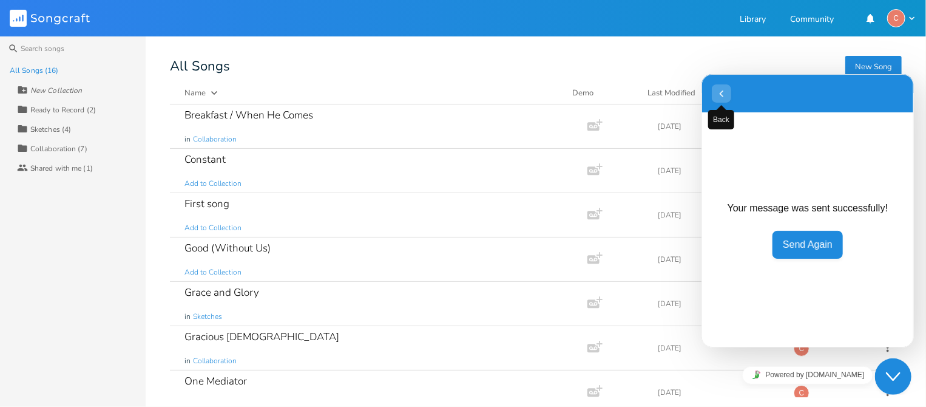
click at [721, 93] on icon "button" at bounding box center [720, 93] width 11 height 15
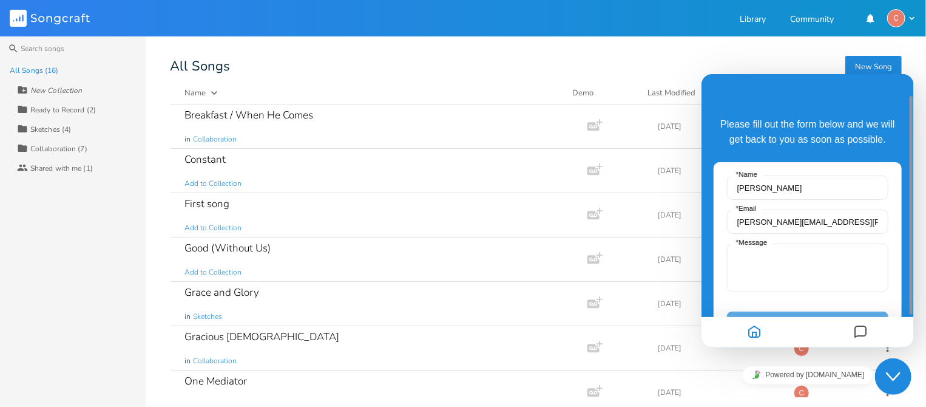
click at [651, 75] on div "New Song All Songs Name Demo Last Modified Sharing Breakfast / When He Comes in…" at bounding box center [548, 229] width 756 height 336
click at [890, 371] on icon "Close Chat This icon closes the chat window." at bounding box center [892, 375] width 15 height 15
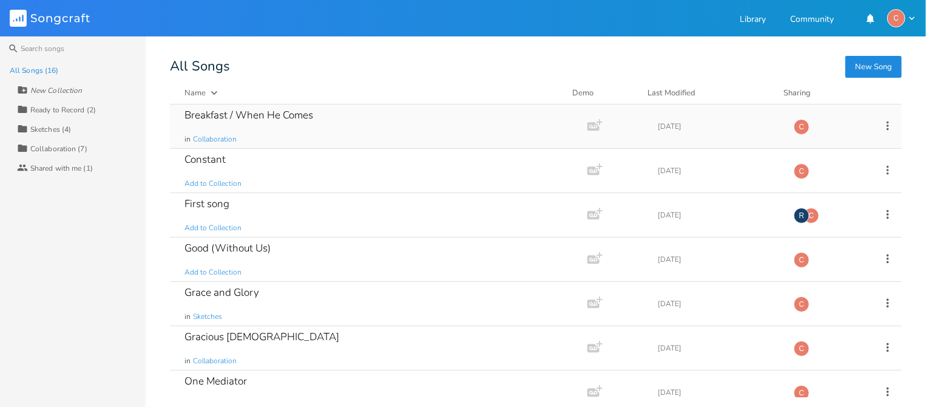
click at [277, 113] on div "Breakfast / When He Comes" at bounding box center [248, 115] width 129 height 10
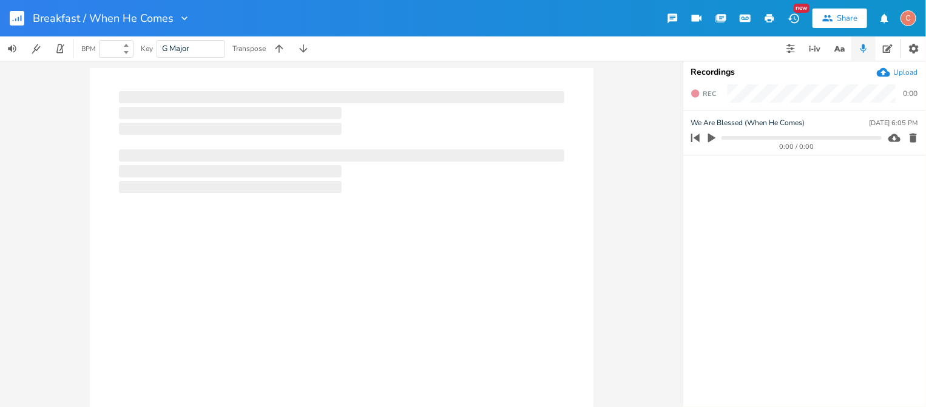
type input "85"
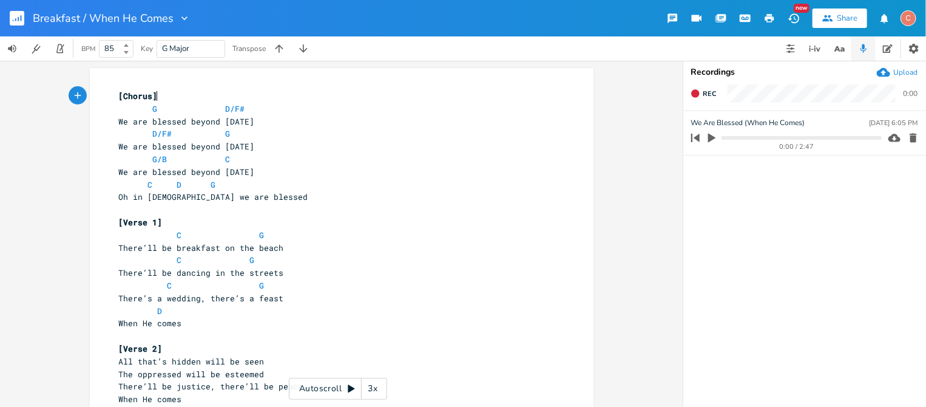
type textarea "[Chorus] G D/F# We are blessed beyond tomorrow D/F# G We are blessed beyond tom…"
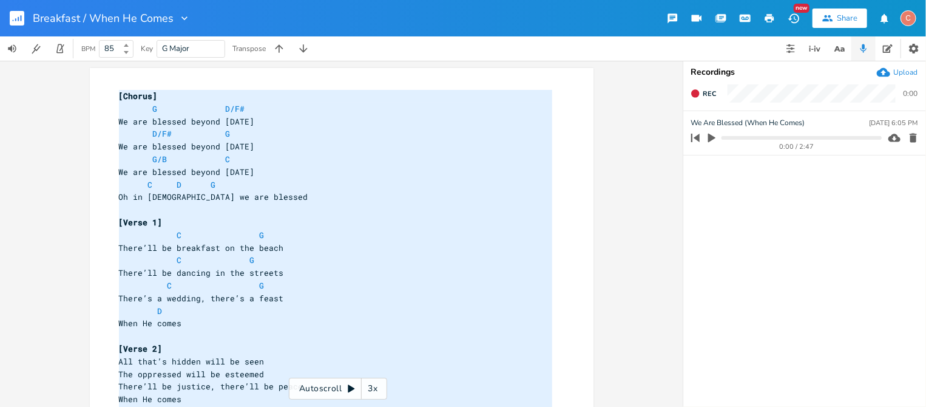
scroll to position [141, 0]
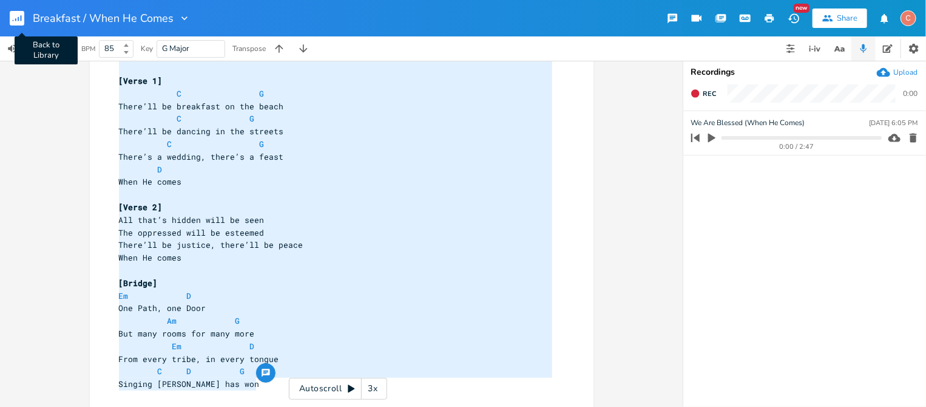
click at [16, 16] on rect "button" at bounding box center [17, 18] width 15 height 15
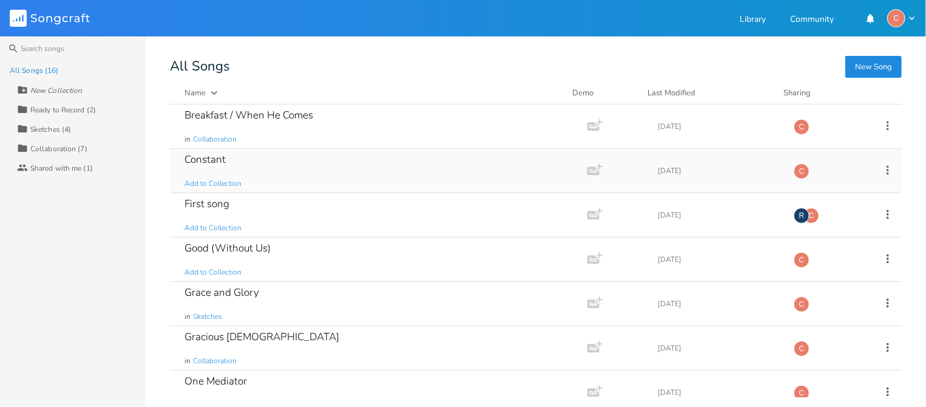
click at [208, 158] on div "Constant" at bounding box center [204, 159] width 41 height 10
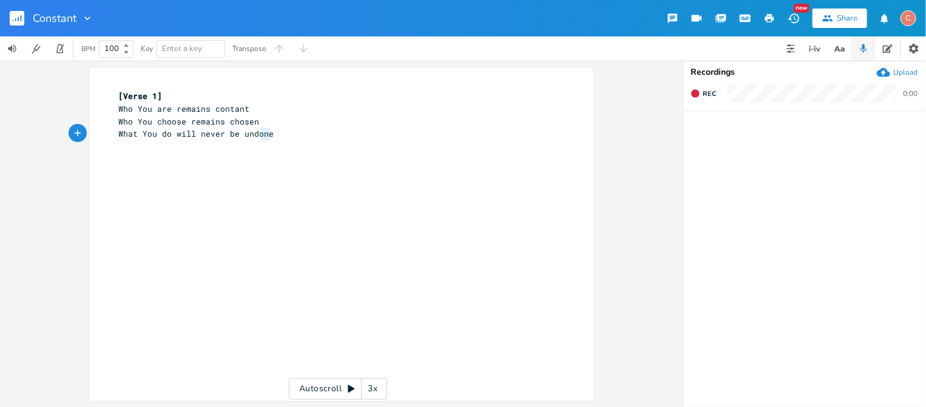
type textarea "[Verse 1] Who You are remains contant Who You choose remains chosen What You do…"
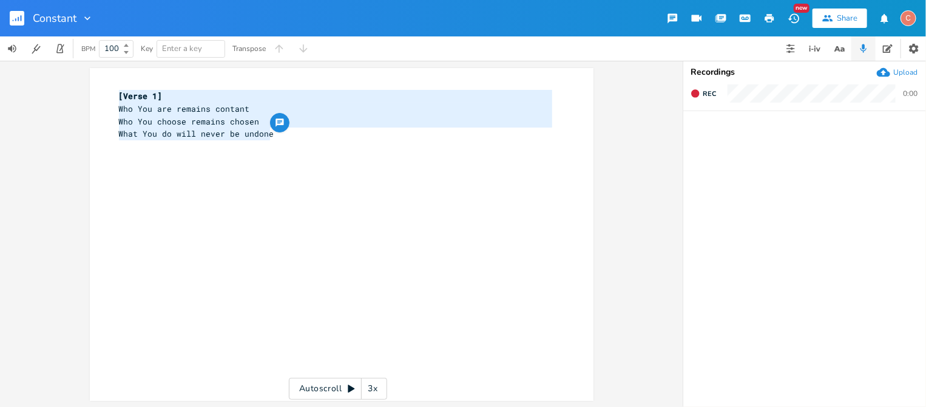
drag, startPoint x: 320, startPoint y: 141, endPoint x: 90, endPoint y: 75, distance: 239.9
click at [90, 75] on div "[Verse 1] Who You are remains contant Who You choose remains chosen What You do…" at bounding box center [342, 234] width 504 height 333
click at [18, 24] on rect "button" at bounding box center [17, 18] width 15 height 15
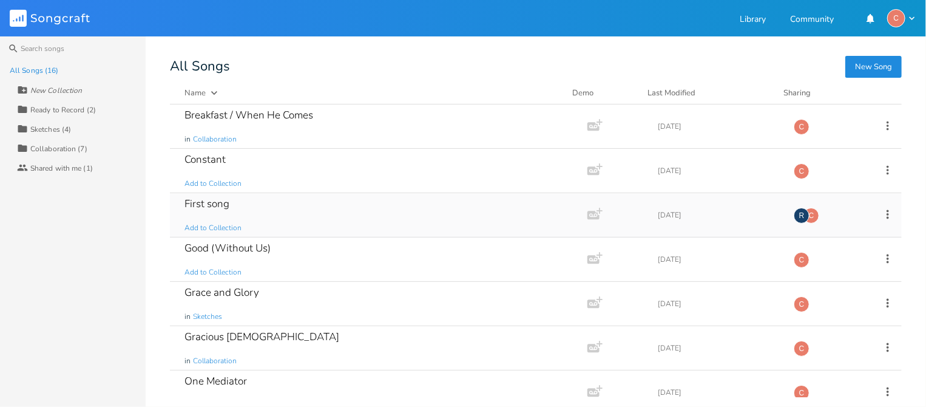
click at [219, 201] on div "First song" at bounding box center [206, 203] width 45 height 10
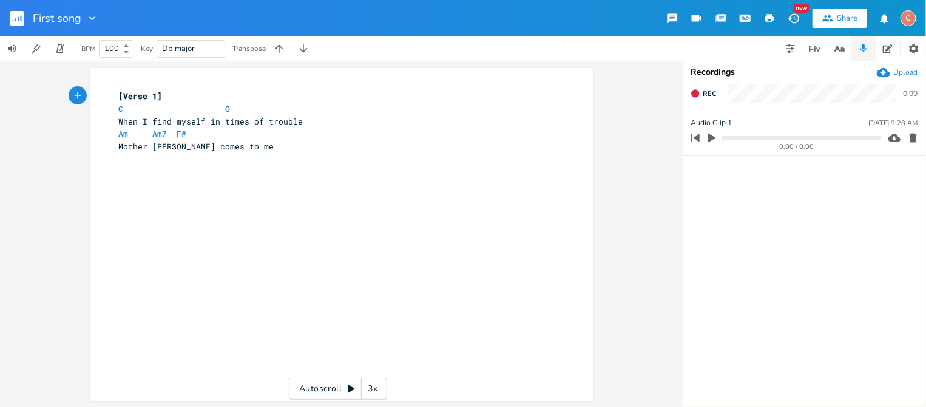
click at [21, 18] on icon "button" at bounding box center [21, 18] width 1 height 6
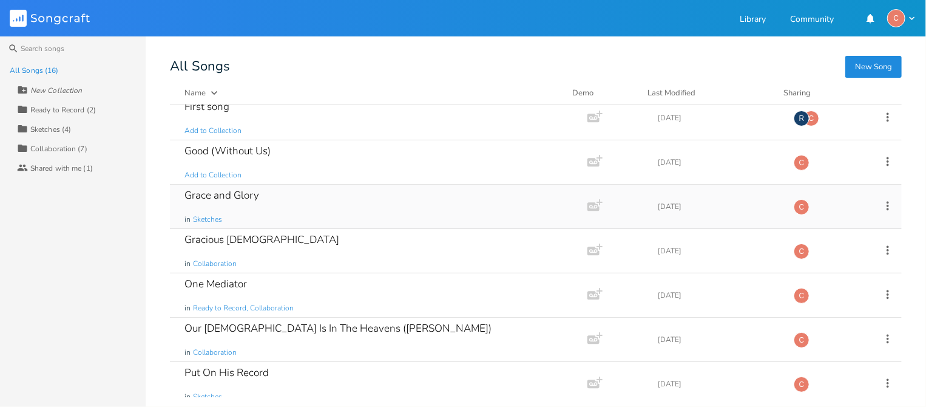
scroll to position [121, 0]
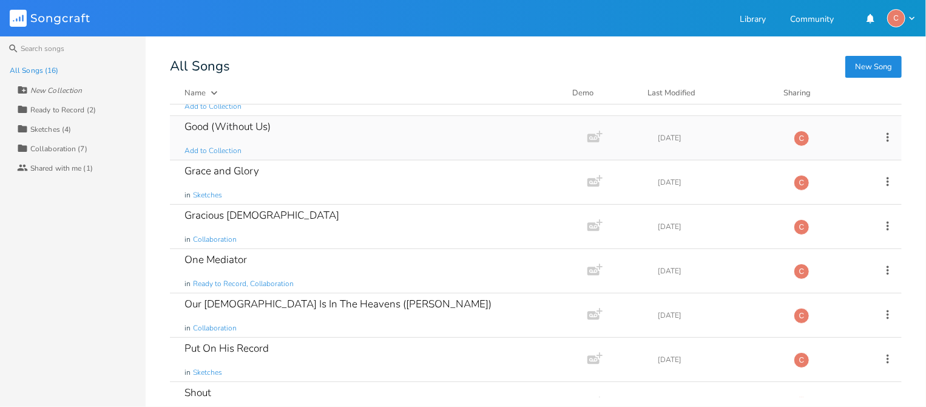
click at [235, 126] on div "Good (Without Us)" at bounding box center [227, 126] width 86 height 10
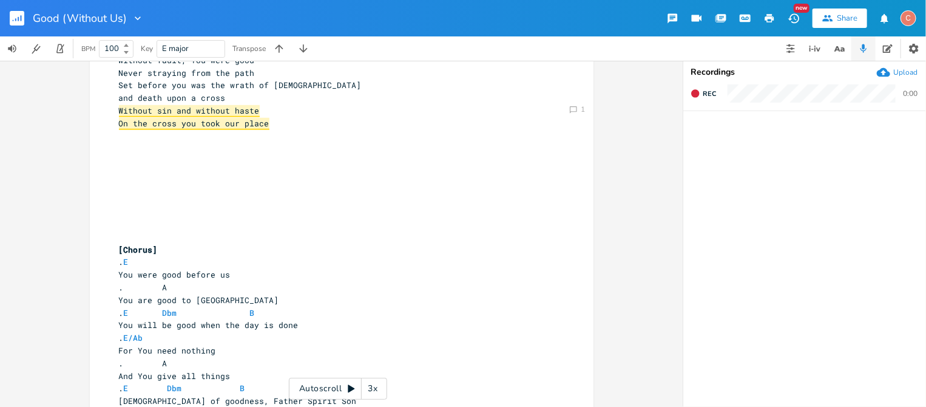
scroll to position [388, 0]
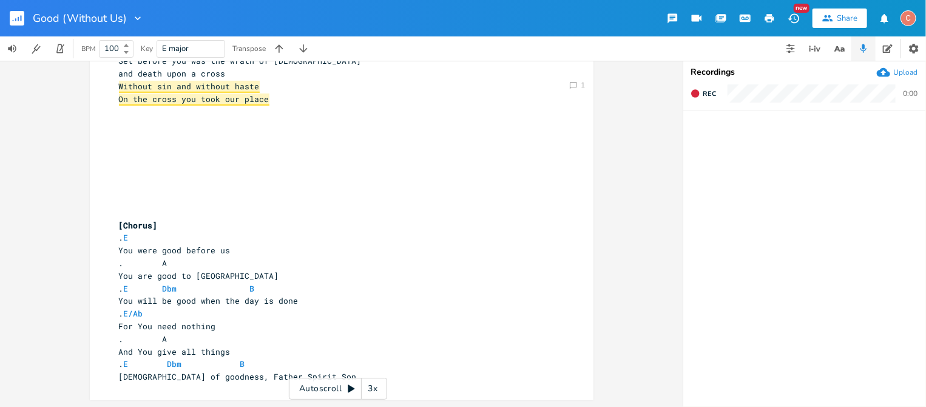
type textarea "[Verse 1] . E Holy God, You are good . You are Father, You are Son . A E You ar…"
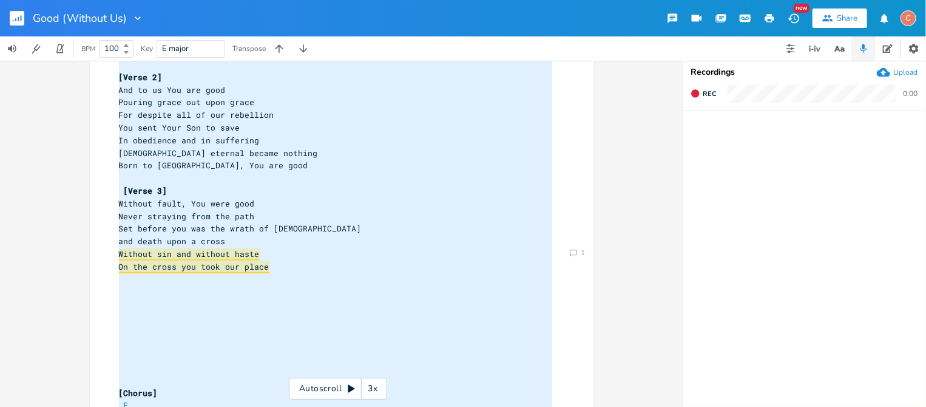
scroll to position [85, 0]
